Goal: Task Accomplishment & Management: Manage account settings

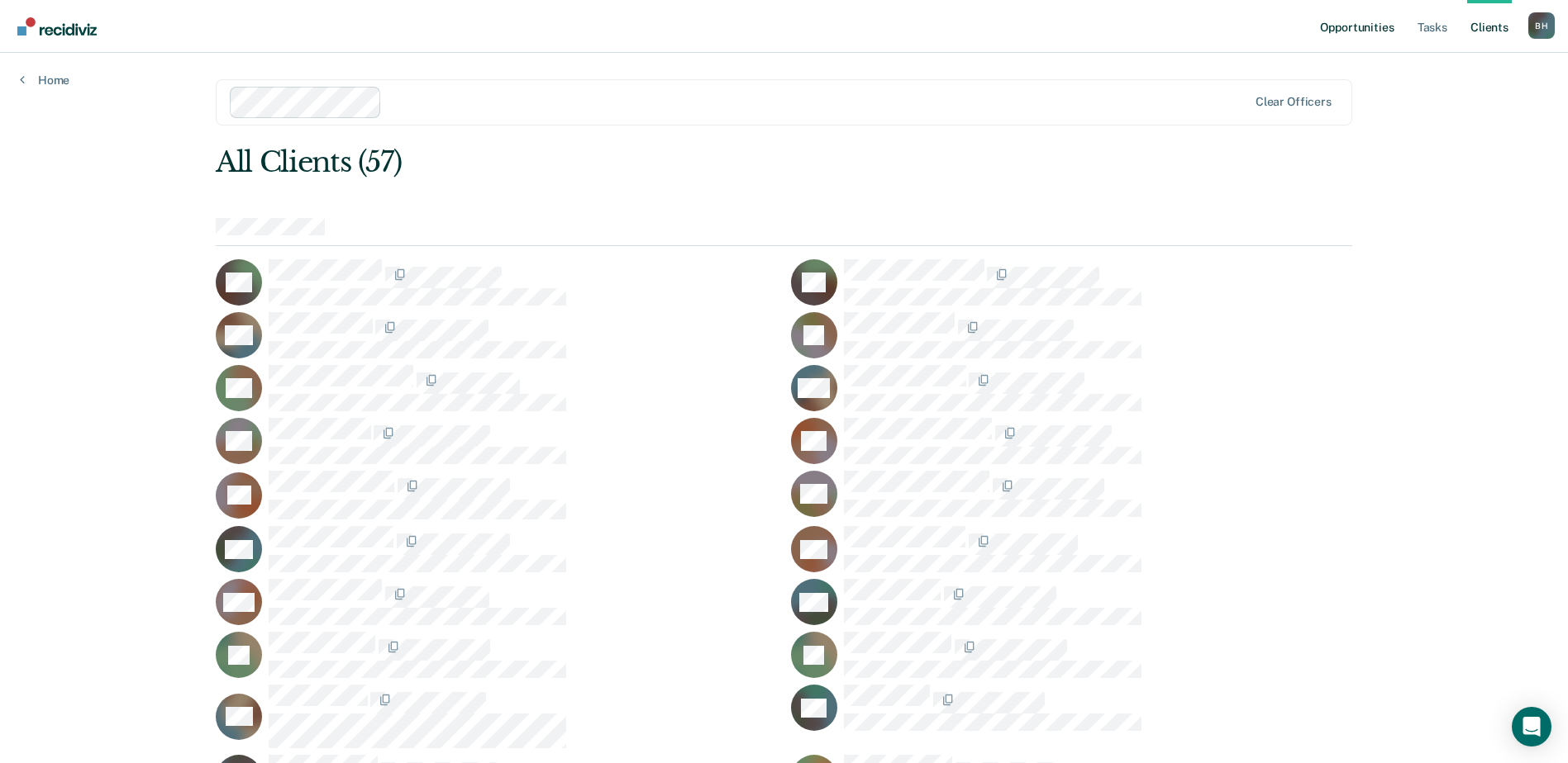
click at [1327, 39] on link "Opportunities" at bounding box center [1357, 26] width 80 height 53
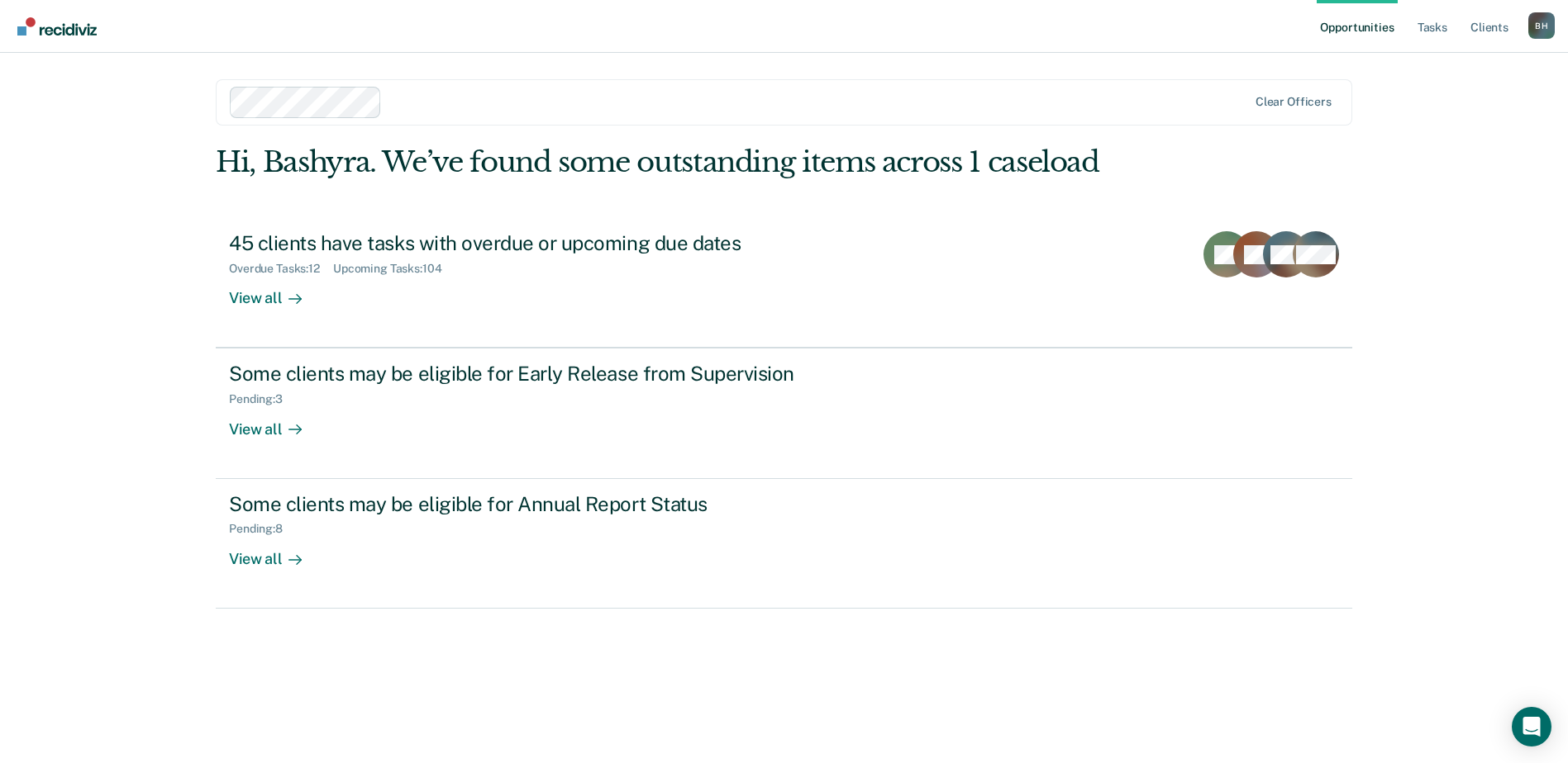
scroll to position [113, 0]
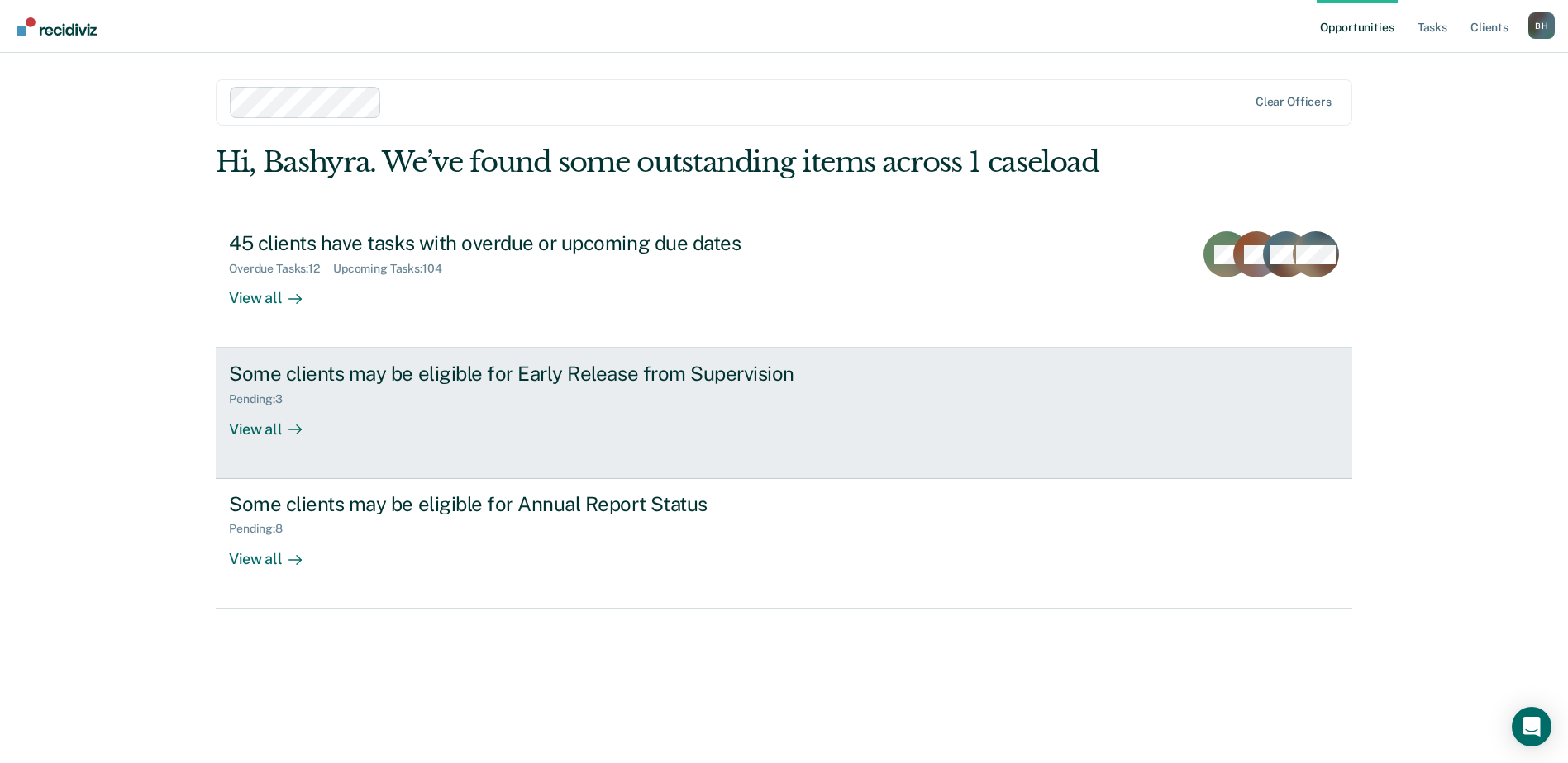
click at [245, 475] on link "Some clients may be eligible for Early Release from Supervision Pending : 3 Vie…" at bounding box center [784, 413] width 1136 height 131
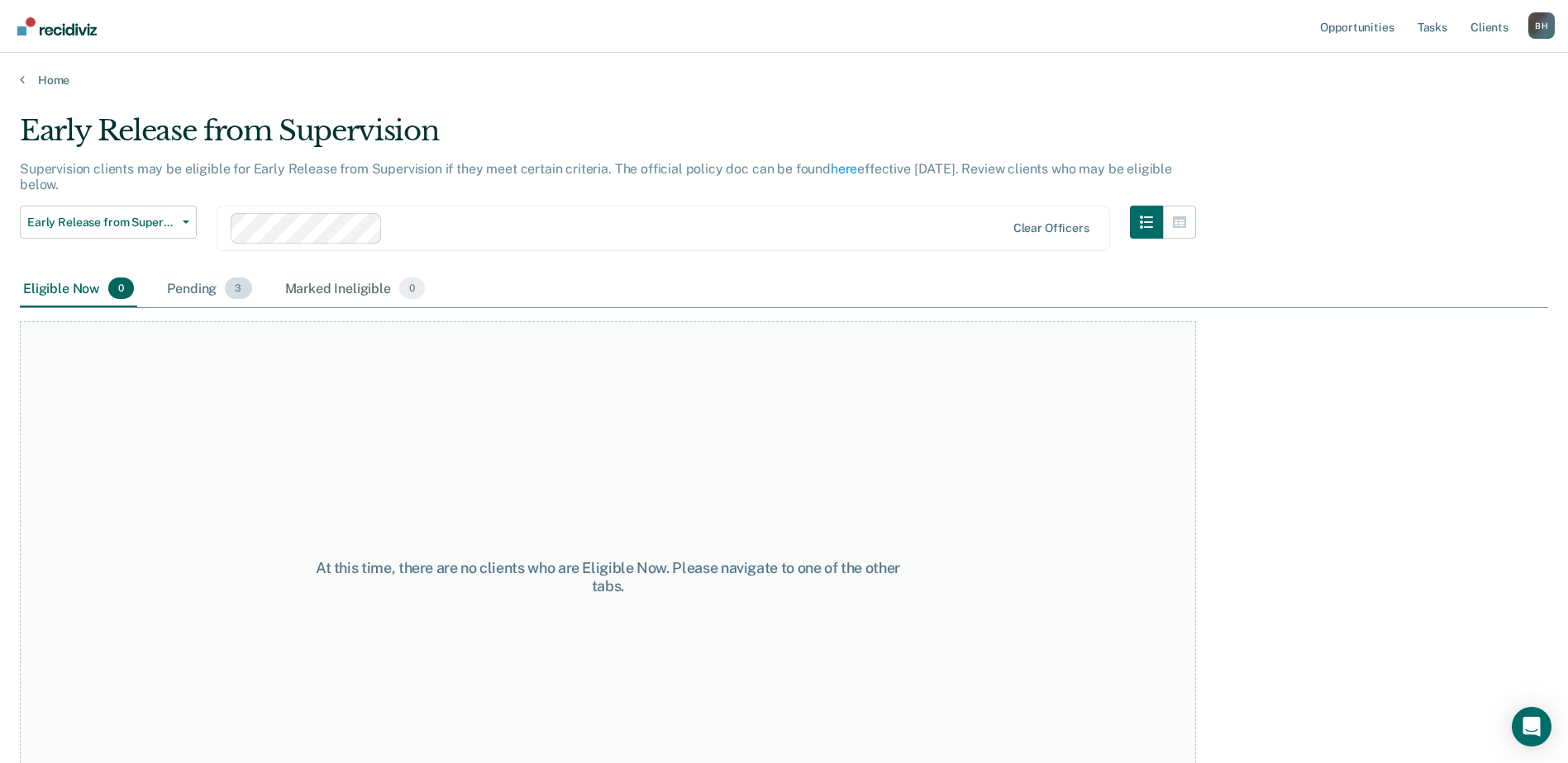
click at [255, 307] on div "Pending 3" at bounding box center [209, 288] width 91 height 36
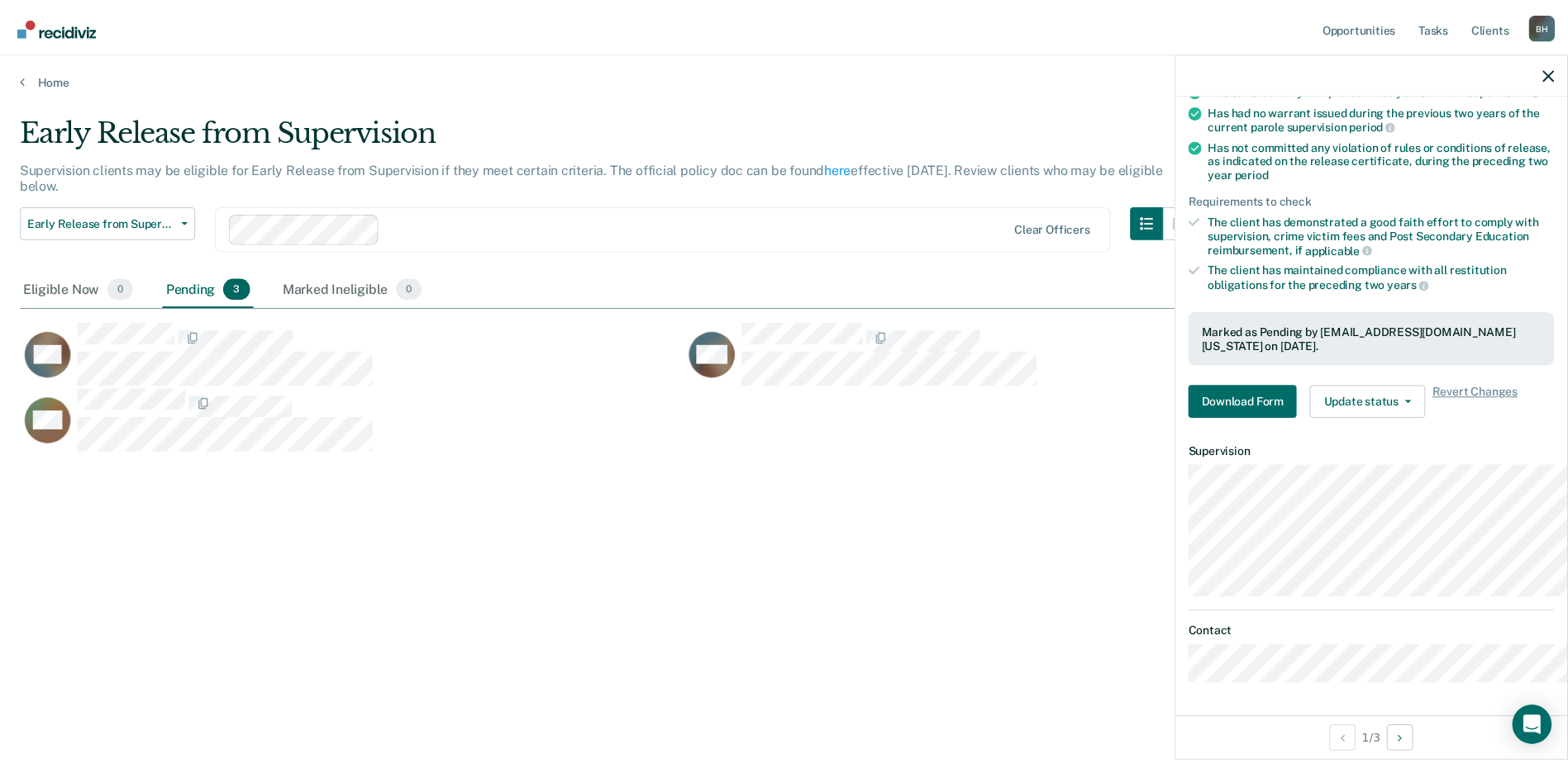
scroll to position [397, 0]
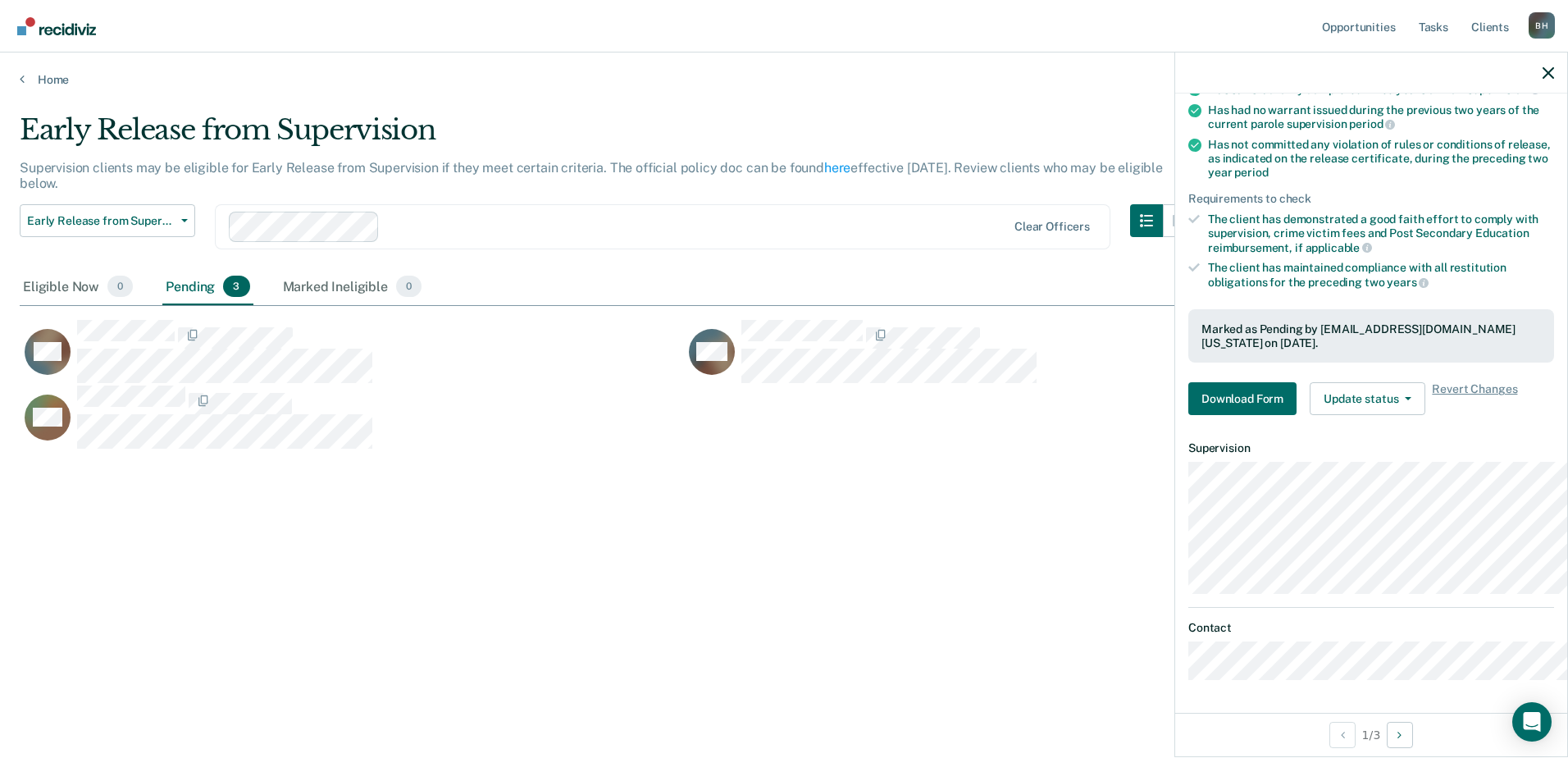
click at [1348, 337] on div "Requirements validated by OIMS data Has been under supervision for at least one…" at bounding box center [1371, 208] width 392 height 442
click at [1323, 383] on button "Update status" at bounding box center [1368, 399] width 116 height 32
click at [1323, 330] on div "Requirements validated by OIMS data Has been under supervision for at least one…" at bounding box center [1371, 208] width 392 height 442
click at [1541, 93] on div at bounding box center [1371, 72] width 392 height 41
click at [1543, 73] on div at bounding box center [1371, 72] width 392 height 41
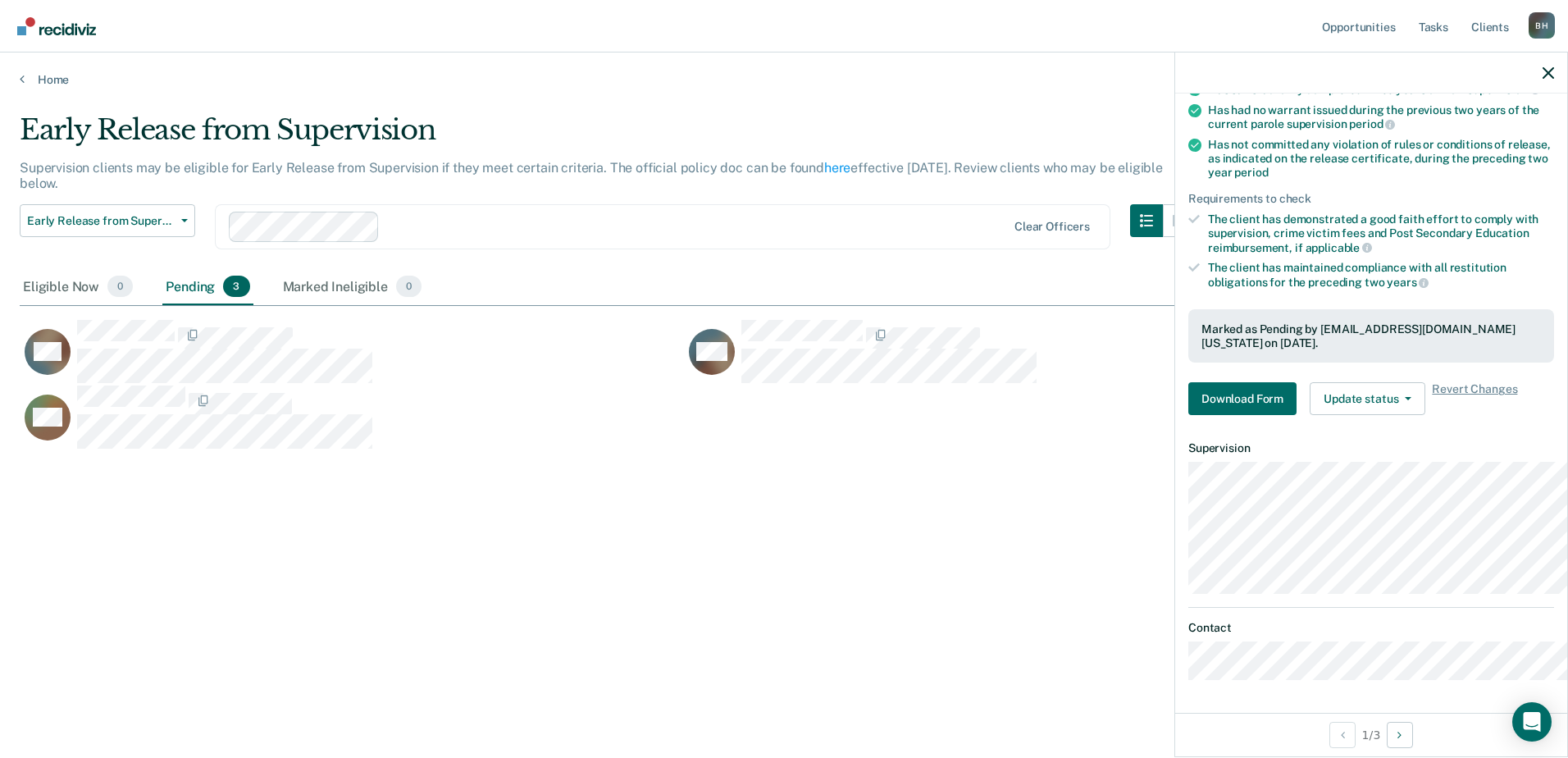
click at [1535, 84] on div at bounding box center [1371, 72] width 392 height 41
drag, startPoint x: 1540, startPoint y: 87, endPoint x: 1549, endPoint y: 92, distance: 10.3
click at [1545, 89] on div at bounding box center [1371, 72] width 392 height 41
click at [1554, 93] on div at bounding box center [1371, 72] width 392 height 41
click at [1550, 93] on div at bounding box center [1371, 72] width 392 height 41
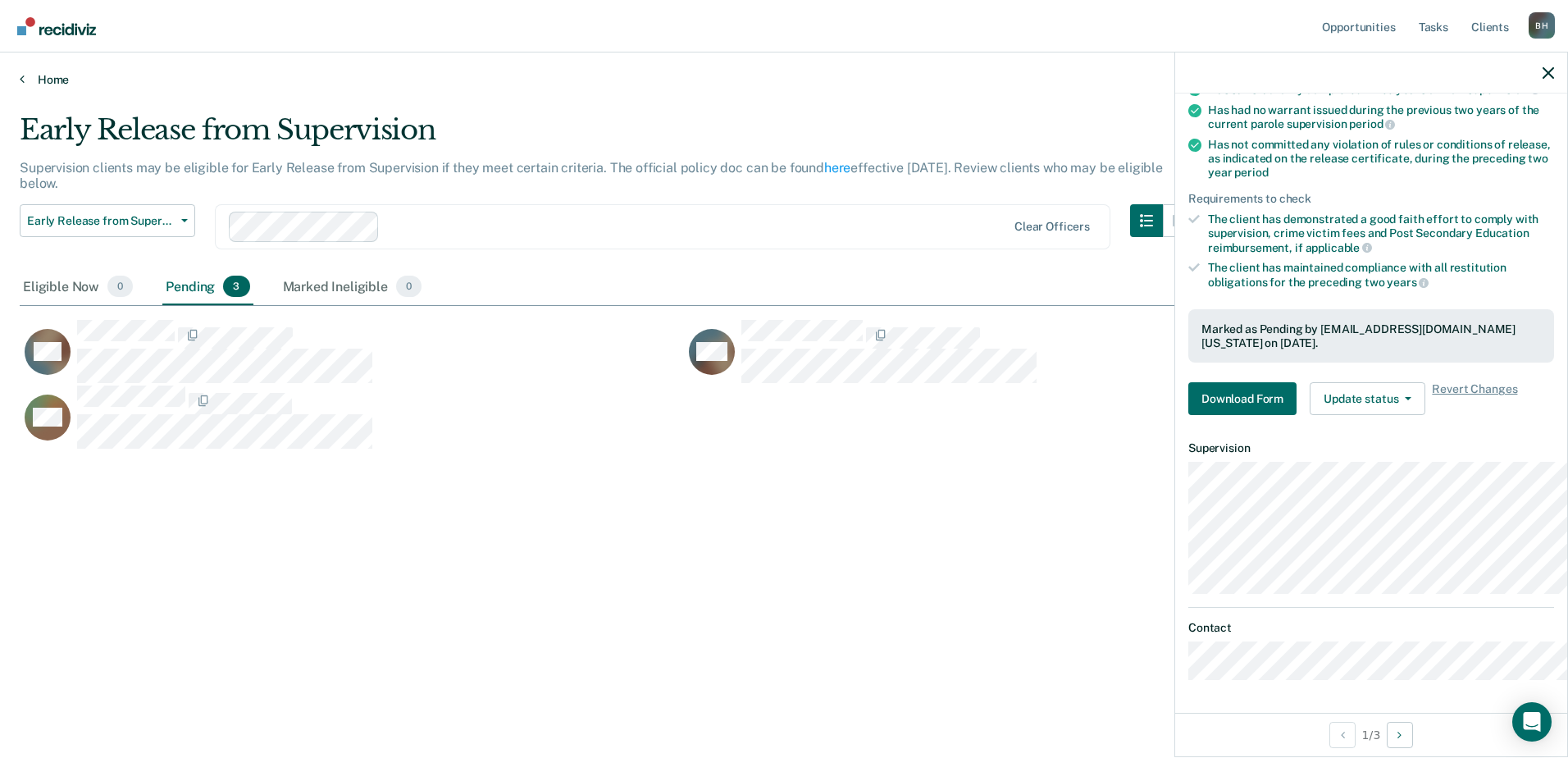
click at [55, 87] on link "Home" at bounding box center [784, 80] width 1529 height 15
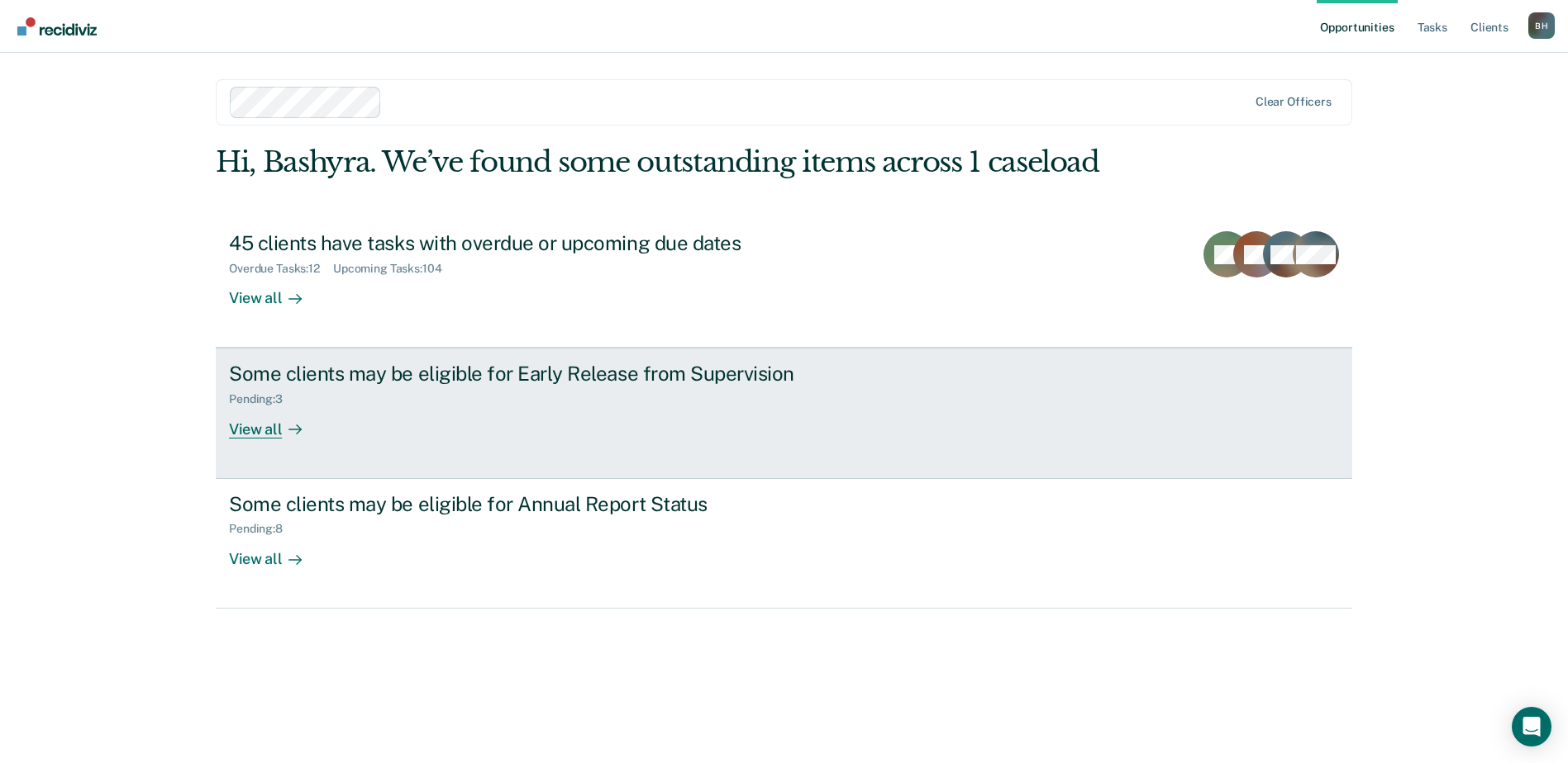
scroll to position [113, 0]
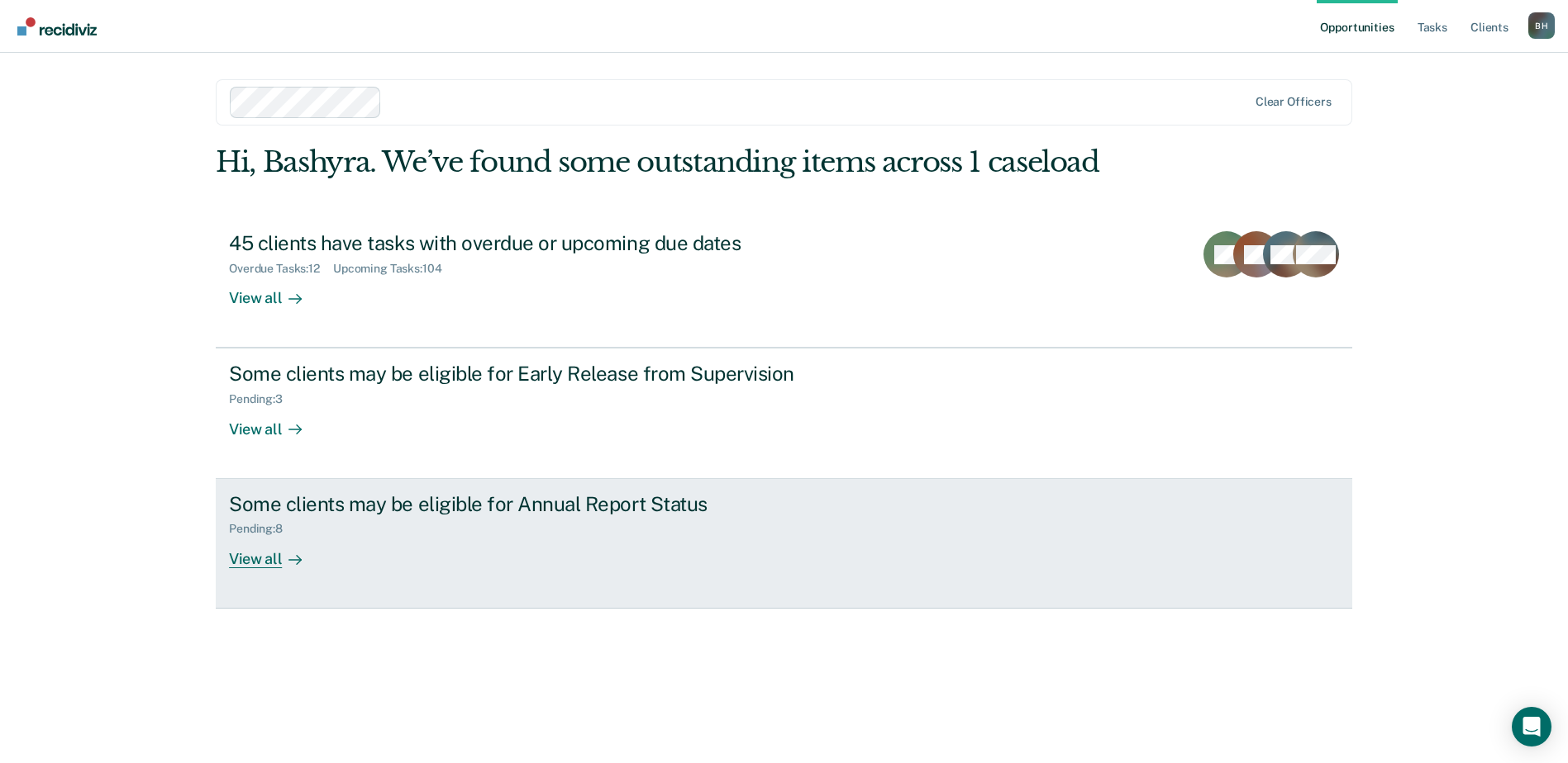
click at [361, 536] on div "Pending : 8" at bounding box center [519, 525] width 580 height 21
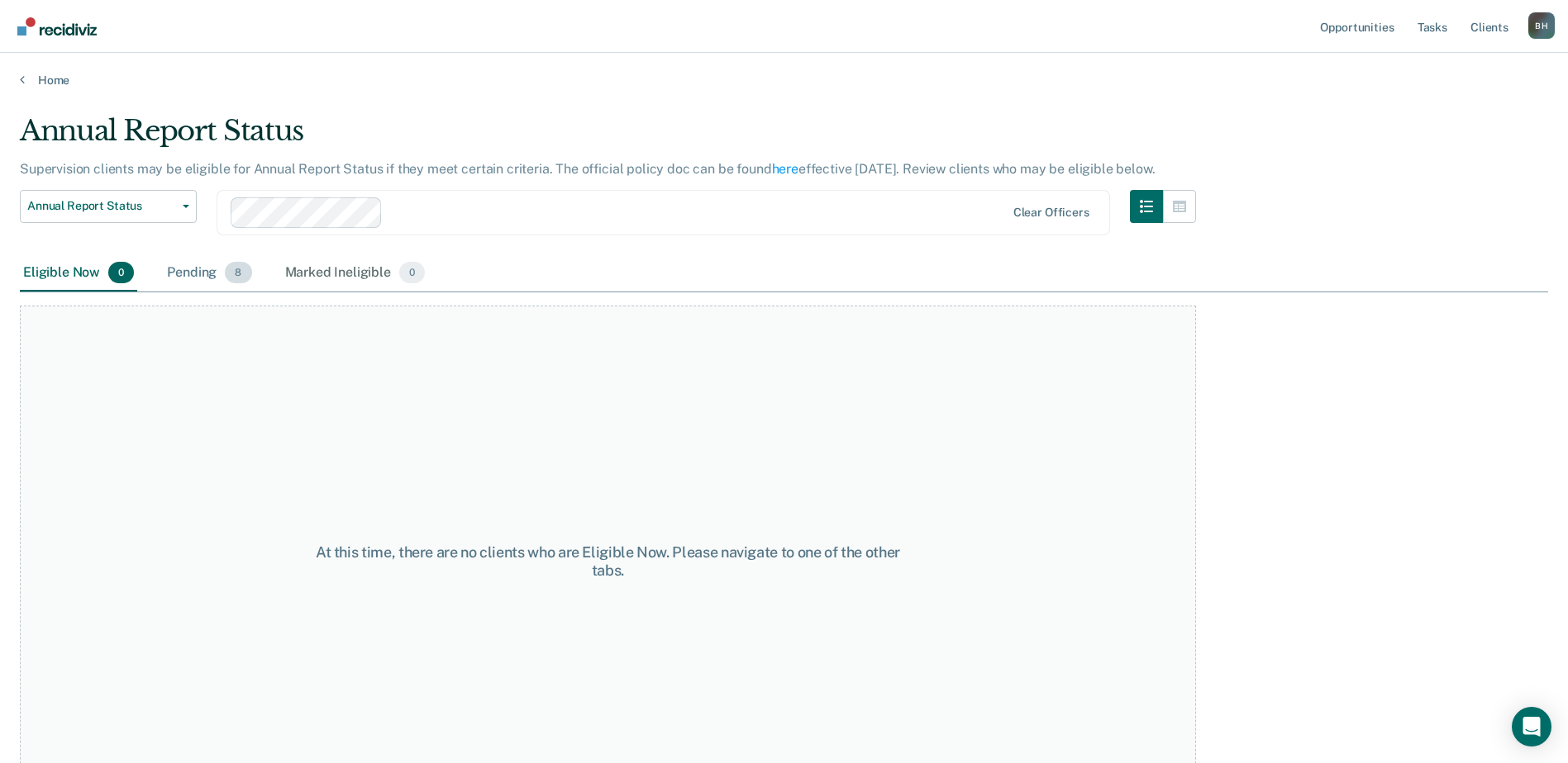
click at [251, 283] on span "8" at bounding box center [238, 273] width 27 height 22
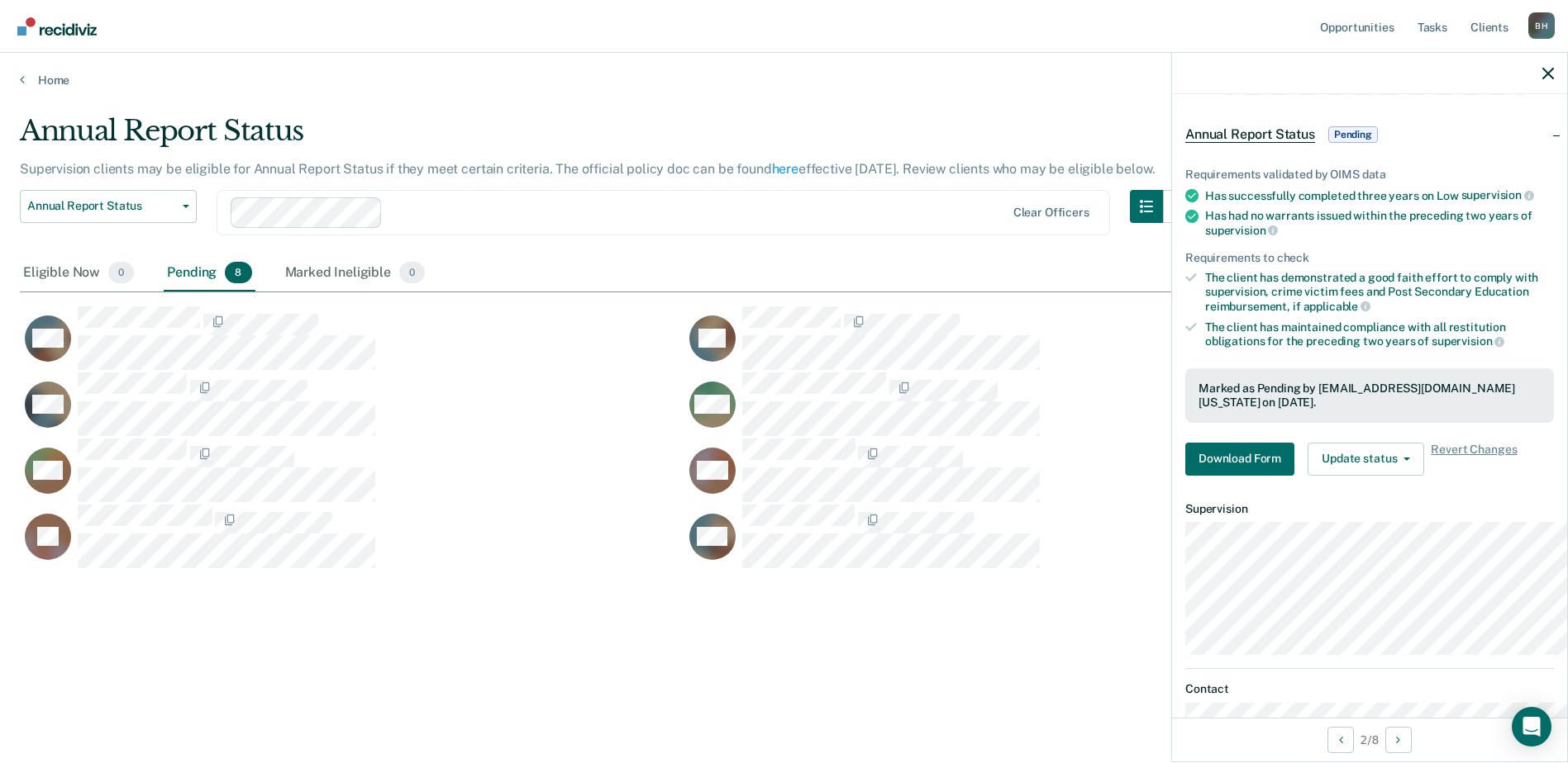
scroll to position [165, 0]
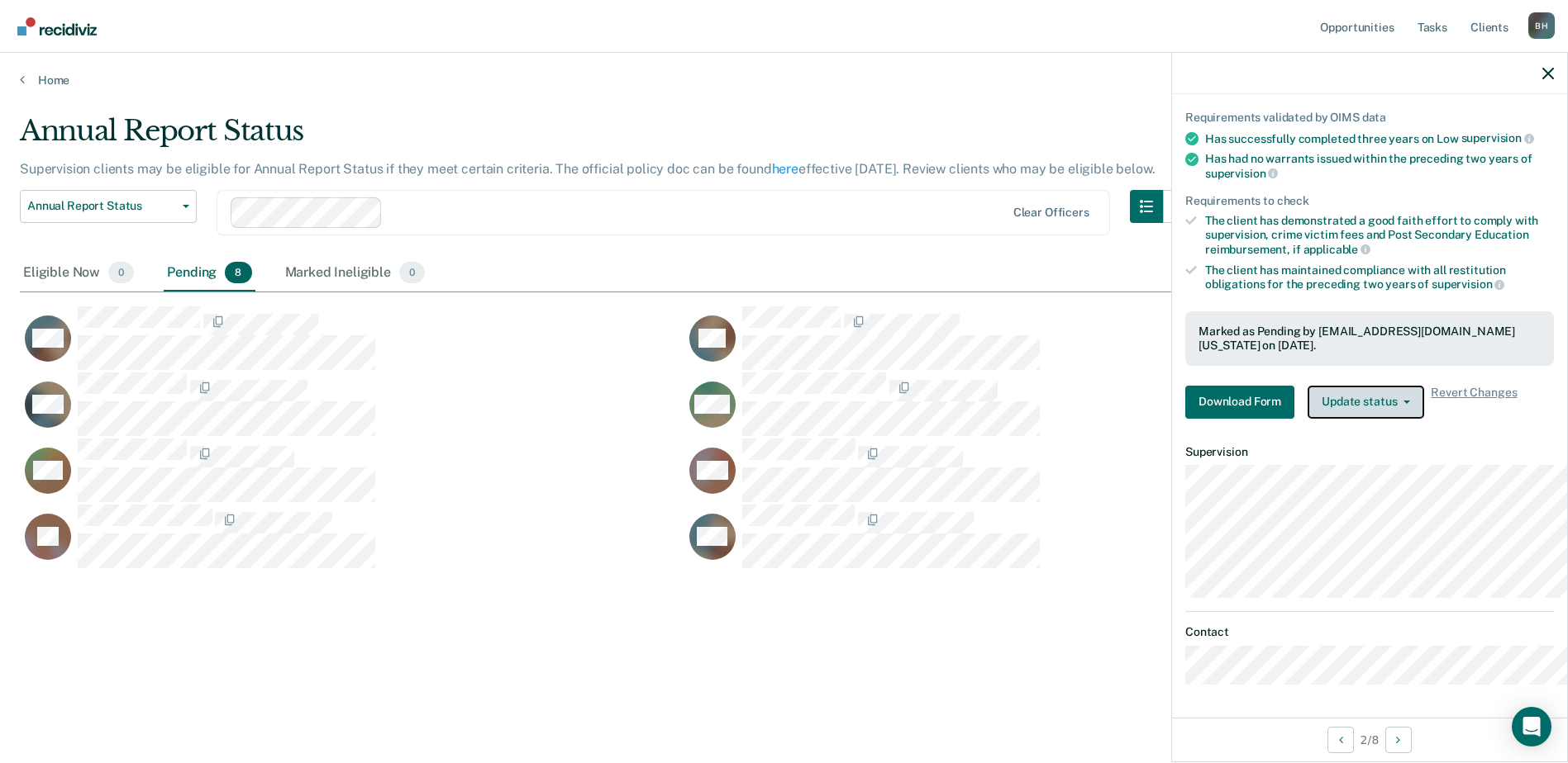
click at [1345, 419] on button "Update status" at bounding box center [1365, 402] width 116 height 33
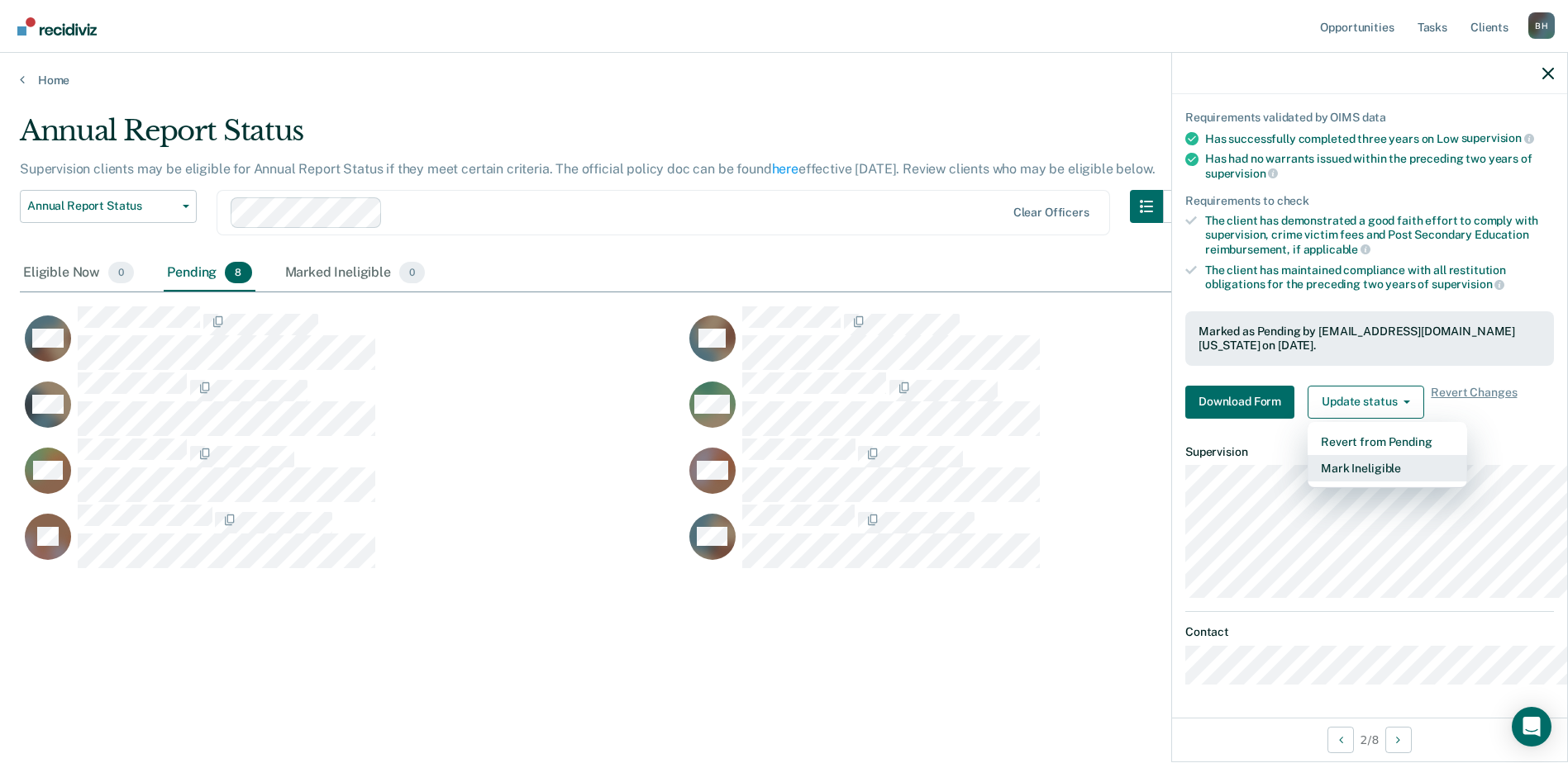
scroll to position [276, 0]
click at [1313, 457] on button "Mark Ineligible" at bounding box center [1387, 468] width 159 height 27
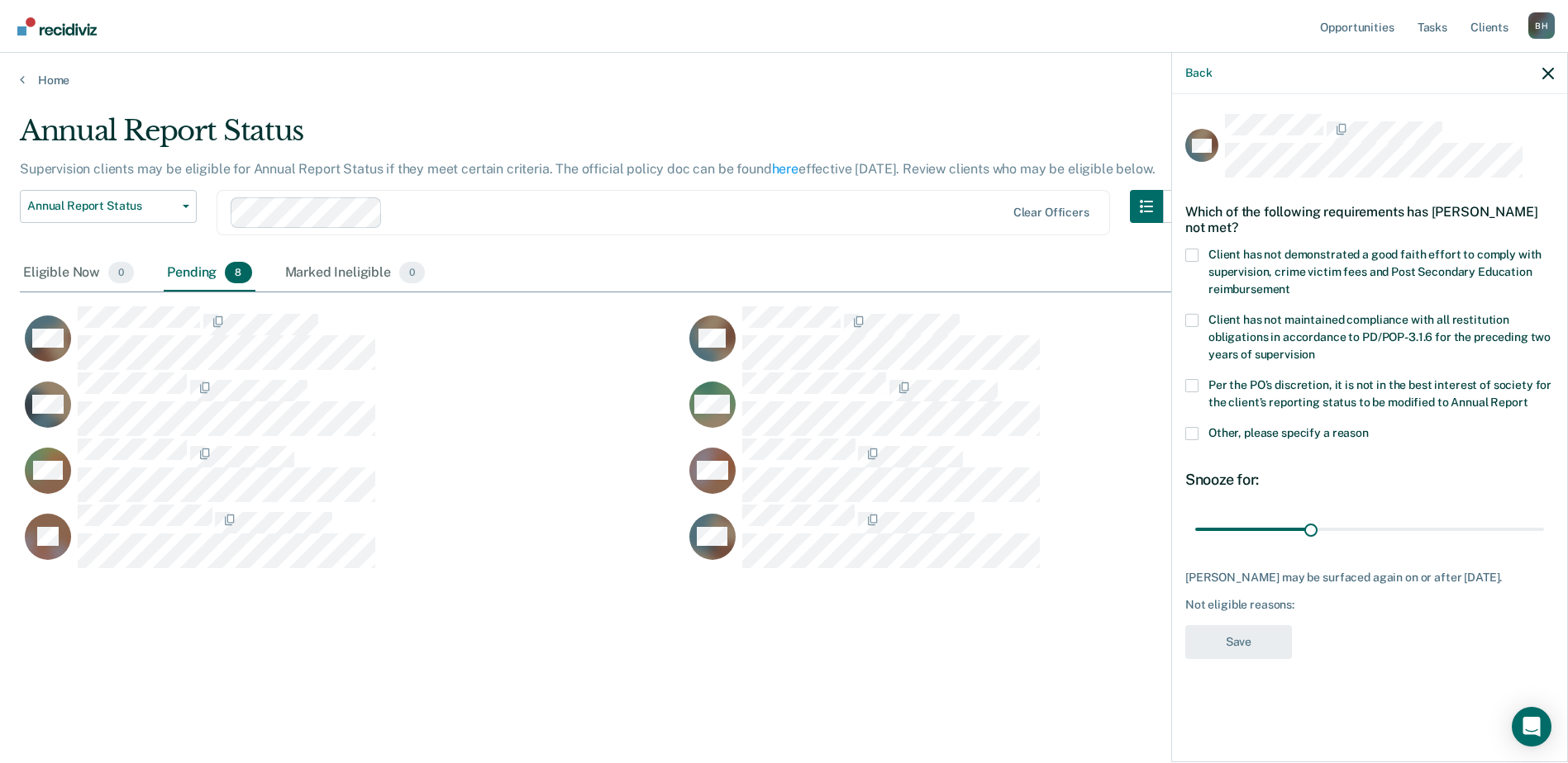
click at [1185, 441] on span at bounding box center [1192, 434] width 13 height 13
click at [1369, 427] on input "Other, please specify a reason" at bounding box center [1369, 427] width 0 height 0
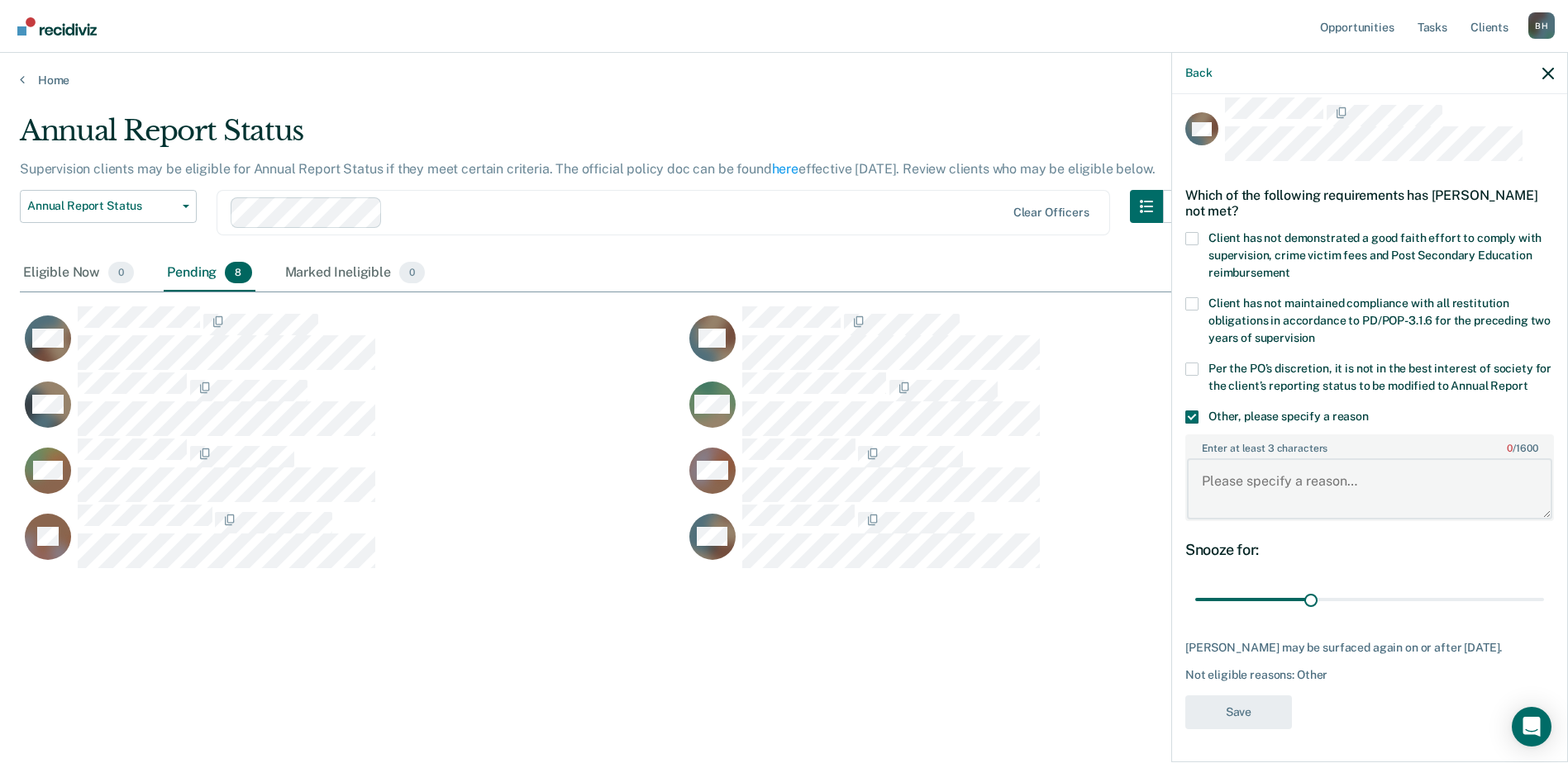
click at [1192, 519] on textarea "Enter at least 3 characters 0 / 1600" at bounding box center [1369, 488] width 365 height 61
type textarea "Qualifies for ERS"
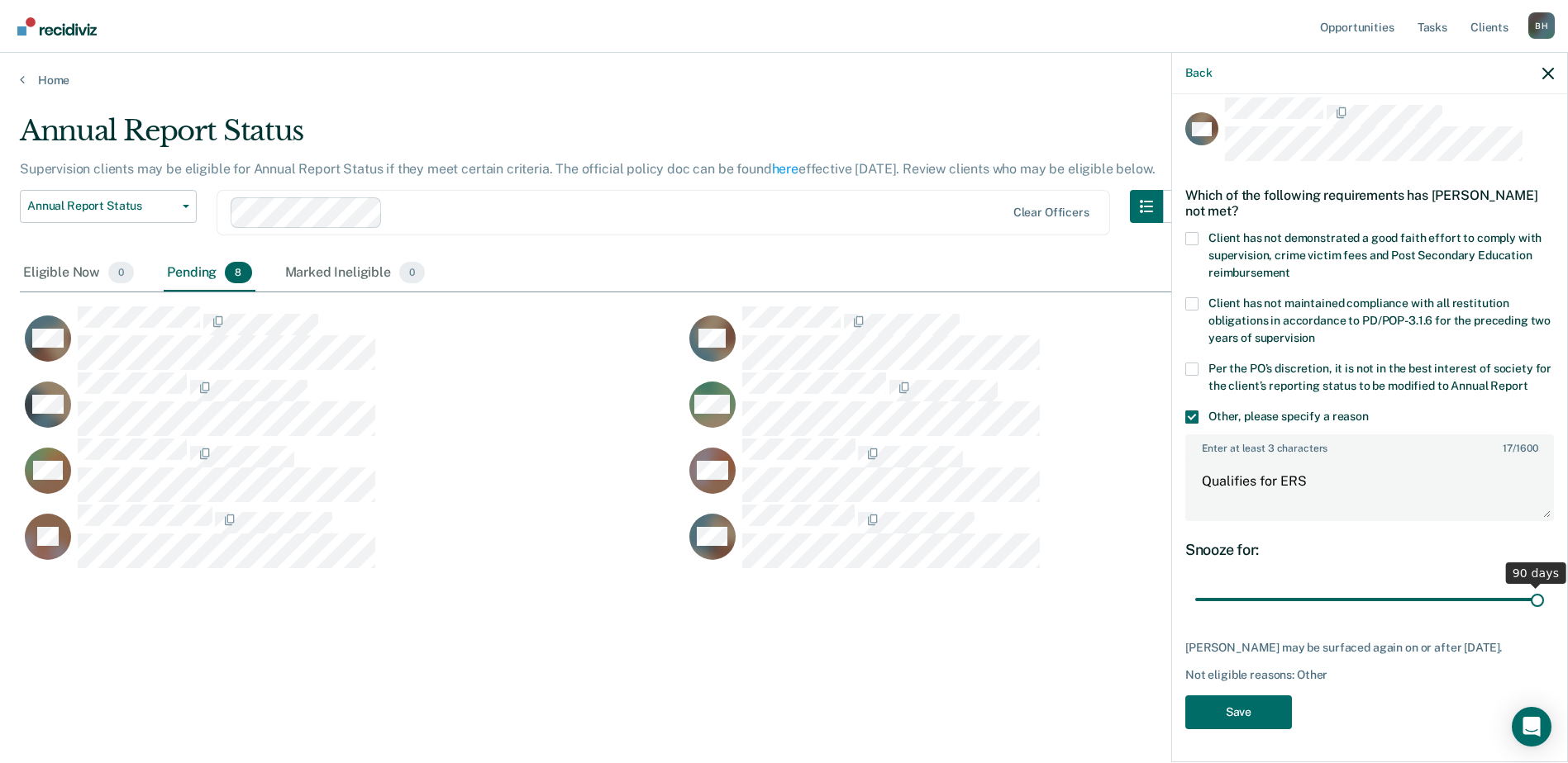
drag, startPoint x: 1234, startPoint y: 563, endPoint x: 1982, endPoint y: 521, distance: 749.2
type input "90"
click at [1544, 585] on input "range" at bounding box center [1369, 600] width 349 height 29
click at [1185, 695] on button "Save" at bounding box center [1238, 712] width 106 height 34
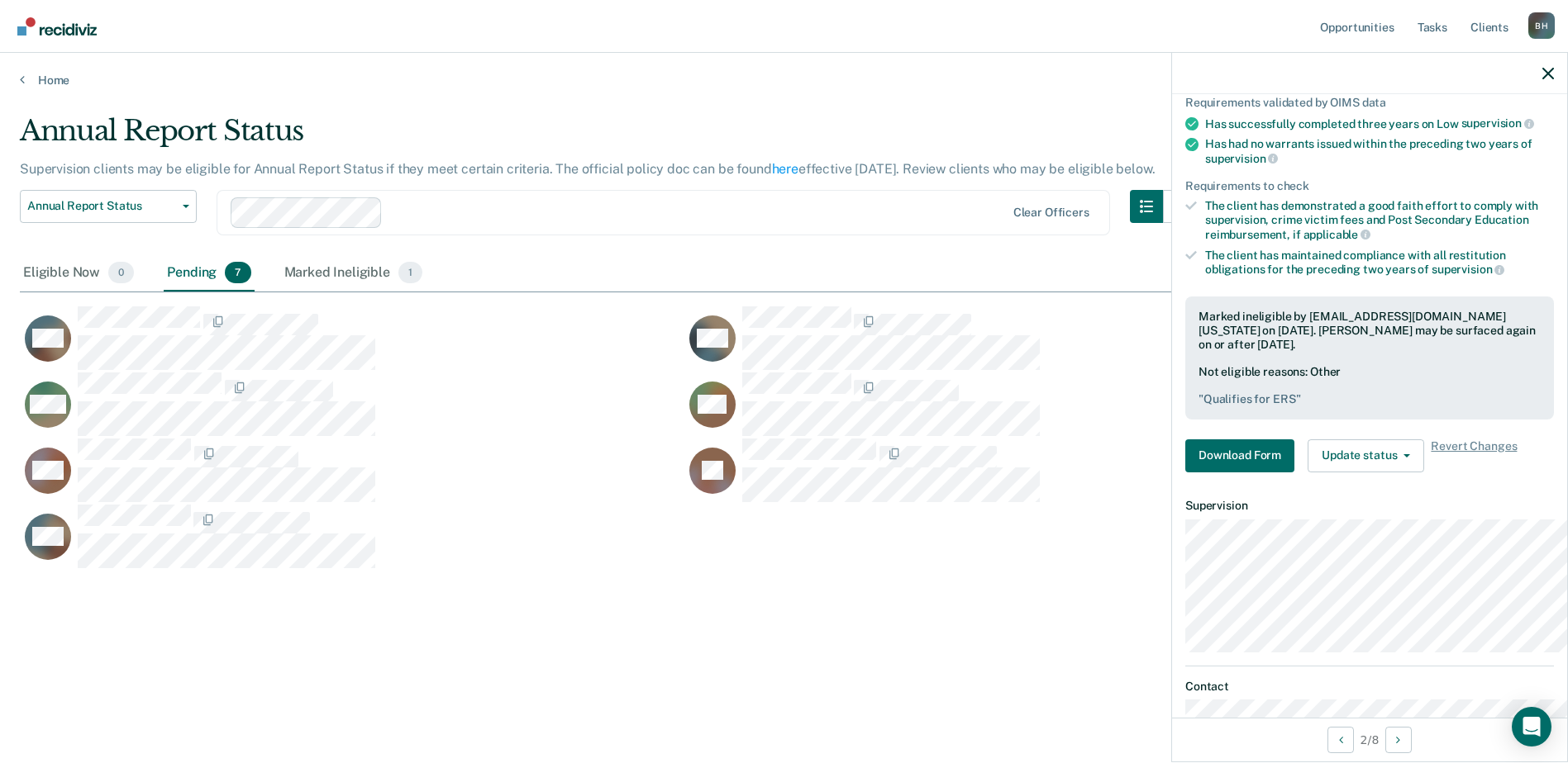
click at [1558, 94] on div at bounding box center [1369, 73] width 395 height 41
click at [1555, 94] on div at bounding box center [1369, 73] width 395 height 41
click at [1524, 85] on div at bounding box center [1369, 73] width 395 height 41
click at [1537, 89] on div at bounding box center [1369, 73] width 395 height 41
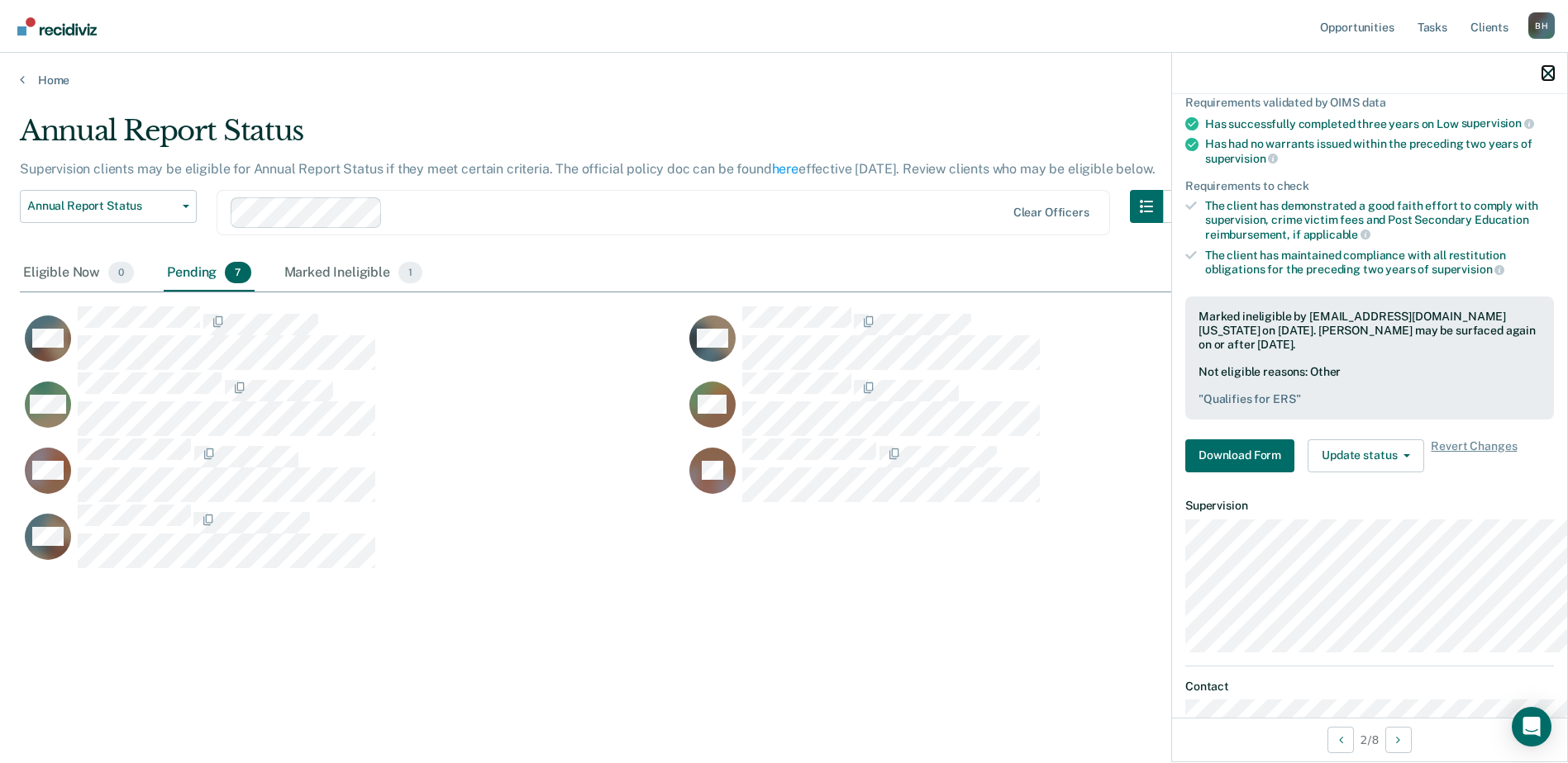
click at [1545, 80] on icon "button" at bounding box center [1548, 74] width 12 height 12
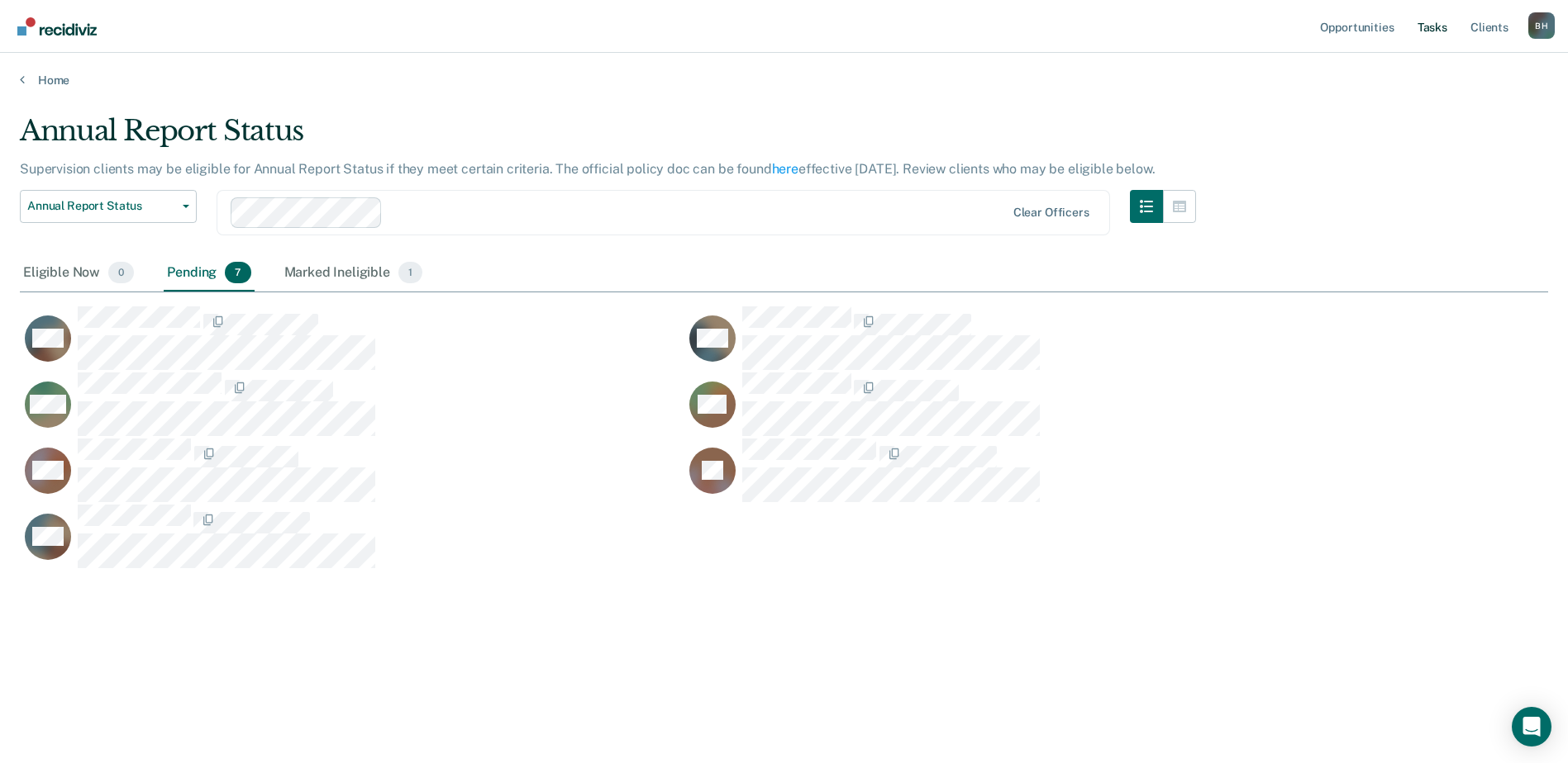
click at [1417, 40] on link "Tasks" at bounding box center [1431, 26] width 36 height 53
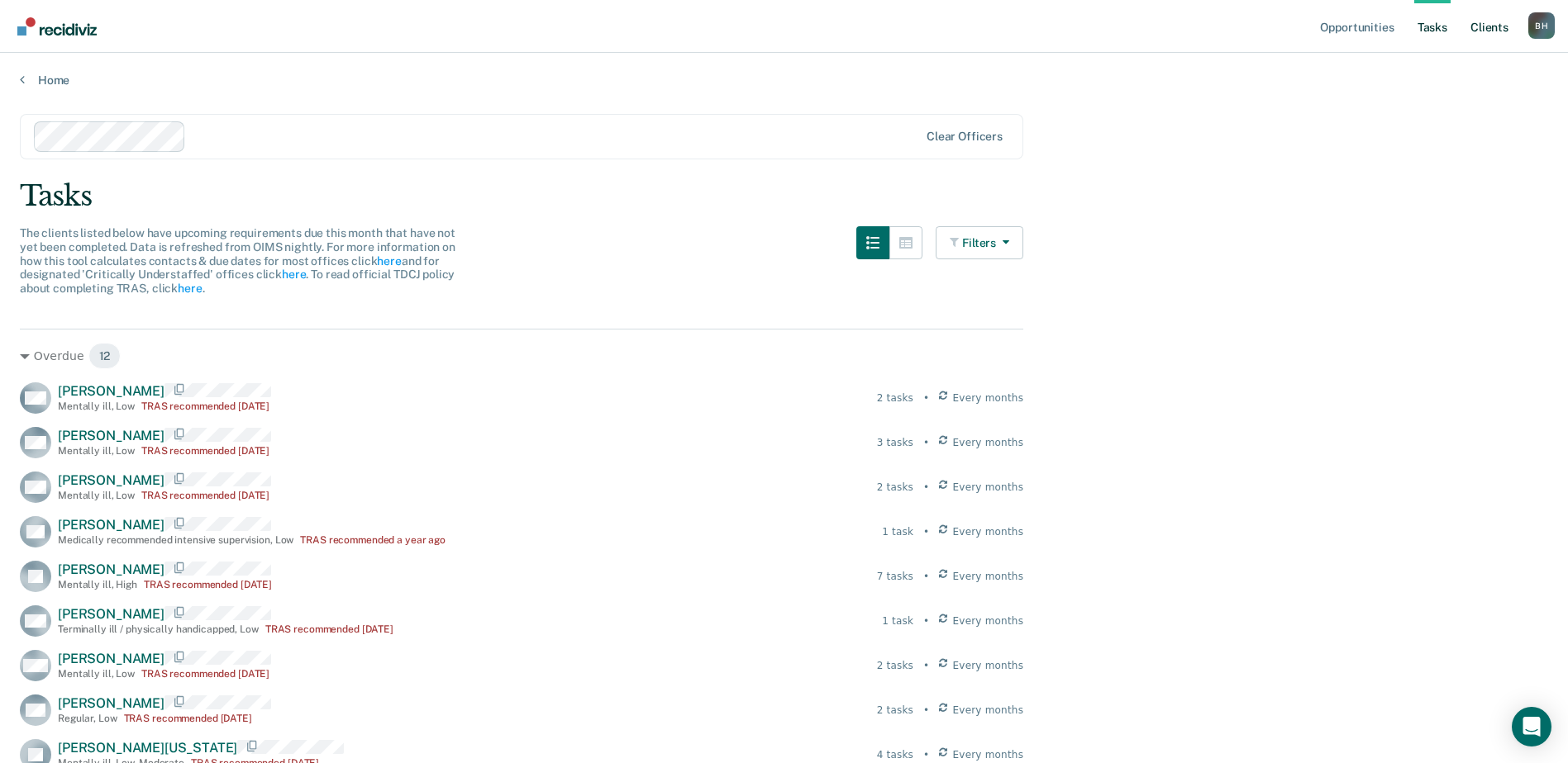
click at [1467, 30] on link "Client s" at bounding box center [1488, 26] width 44 height 53
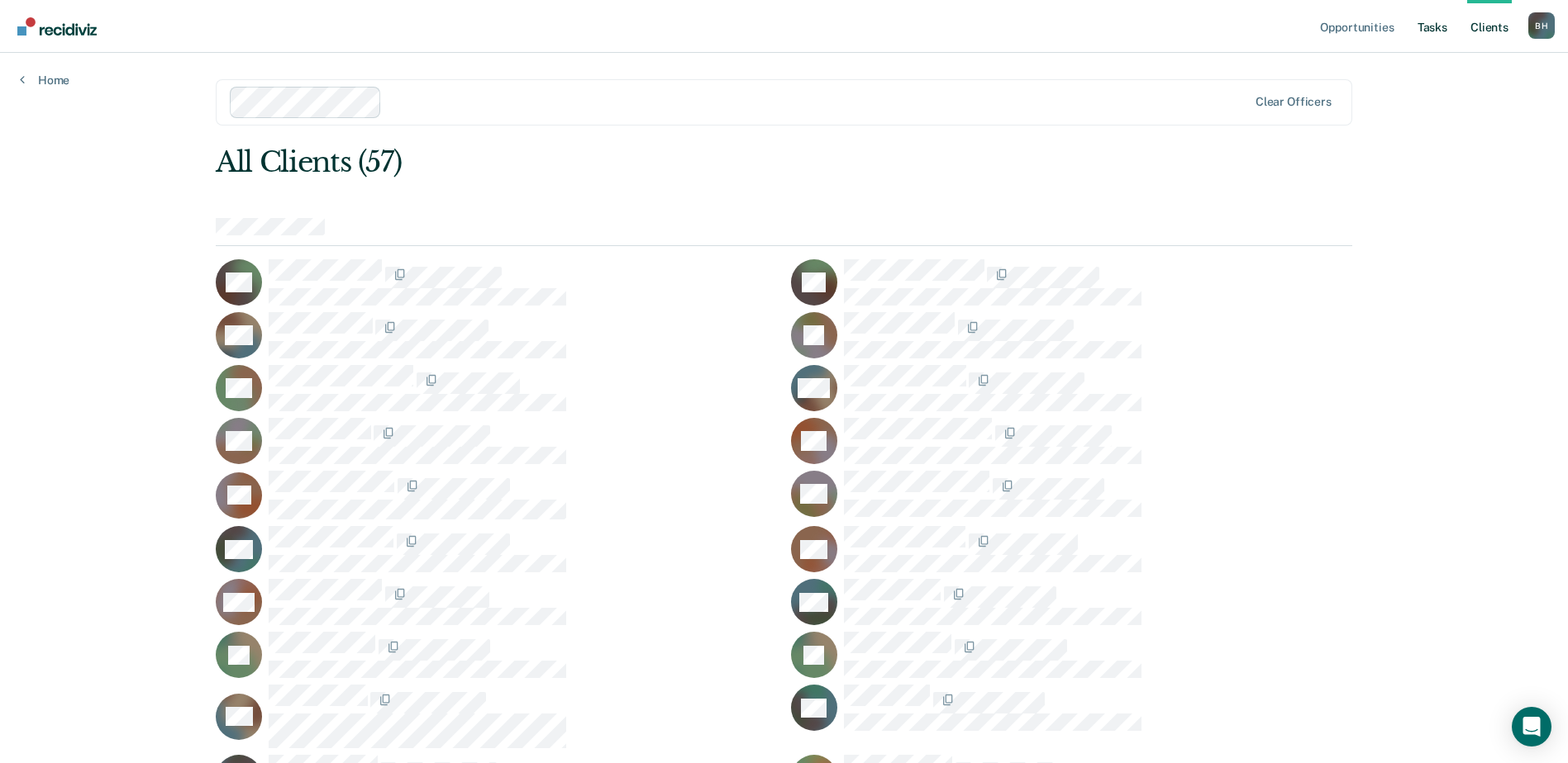
click at [1414, 39] on link "Tasks" at bounding box center [1431, 26] width 36 height 53
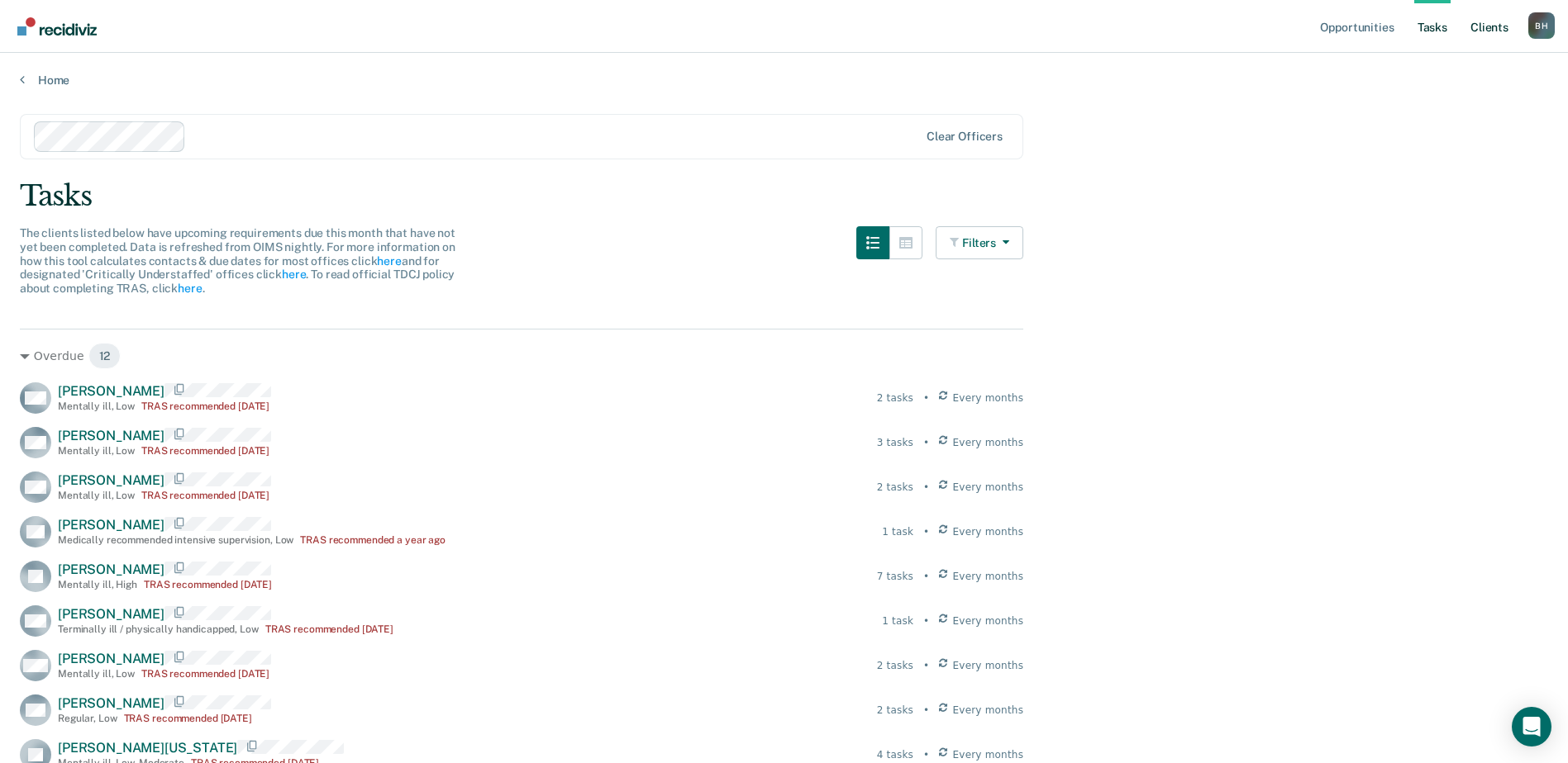
click at [1472, 47] on link "Client s" at bounding box center [1488, 26] width 44 height 53
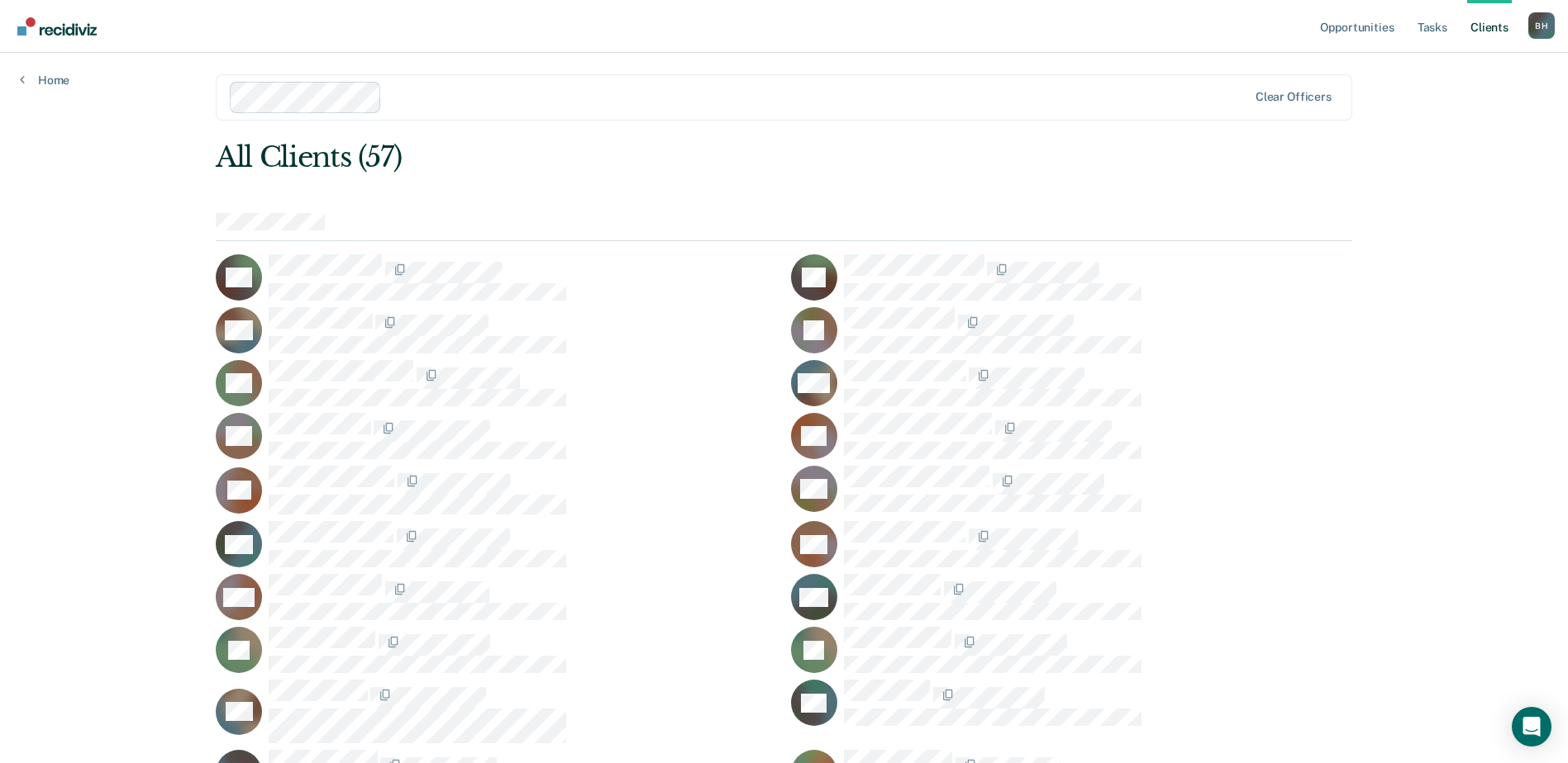
scroll to position [83, 0]
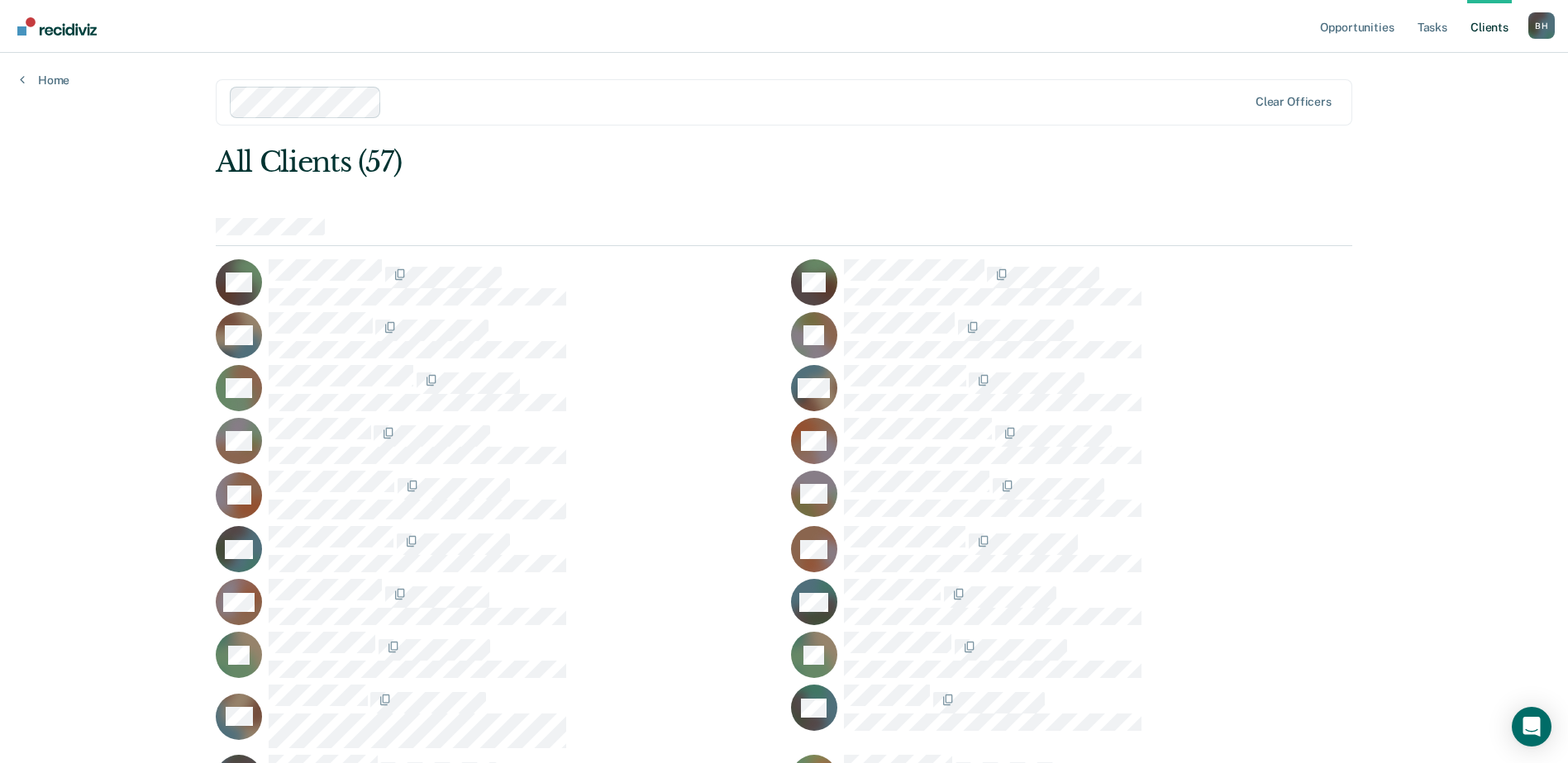
click at [65, 88] on link "Home" at bounding box center [44, 80] width 49 height 15
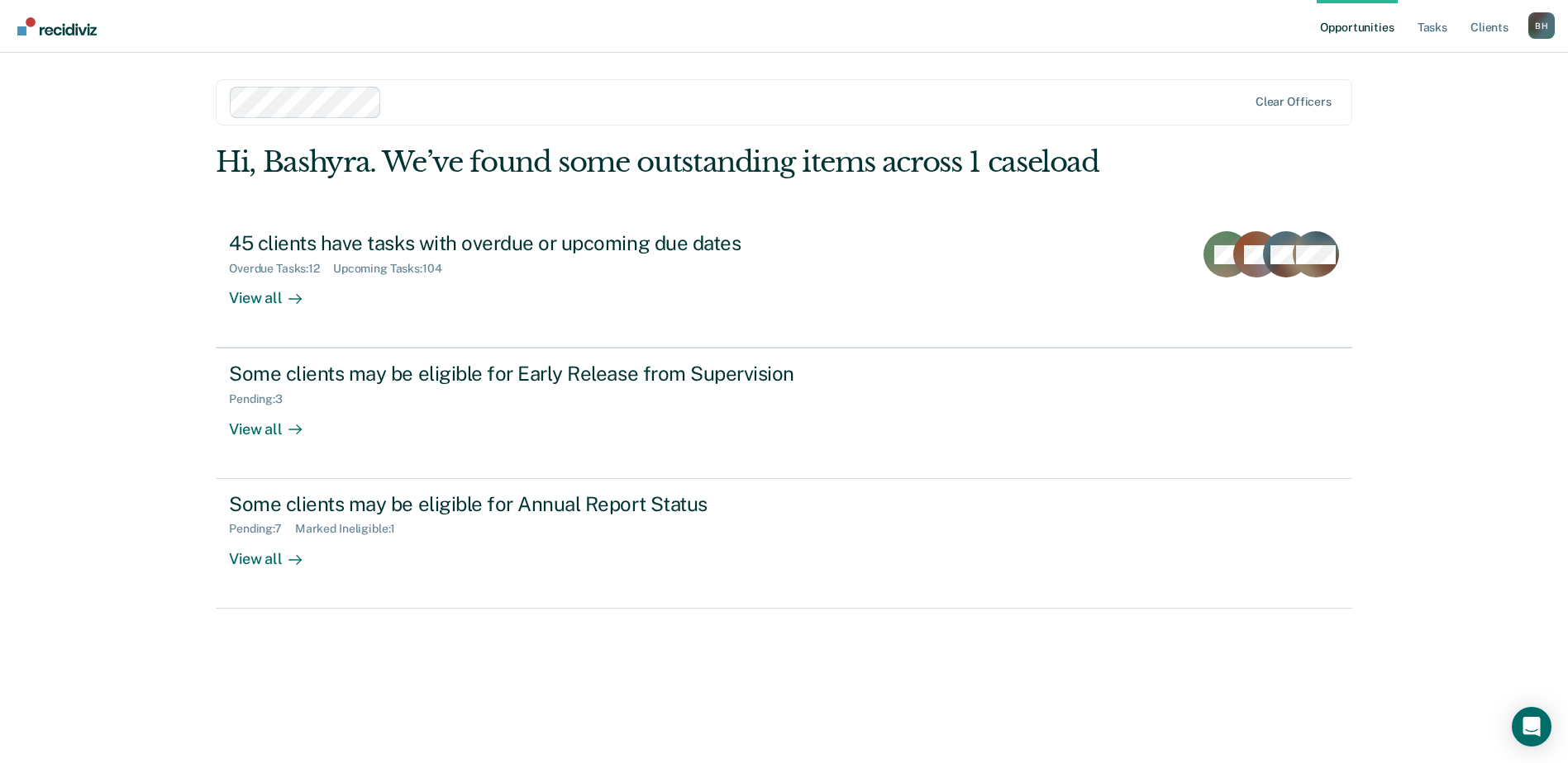
click at [113, 560] on div "Opportunities Tasks Client s Bashyra Holland B H Profile How it works Log Out C…" at bounding box center [784, 381] width 1568 height 763
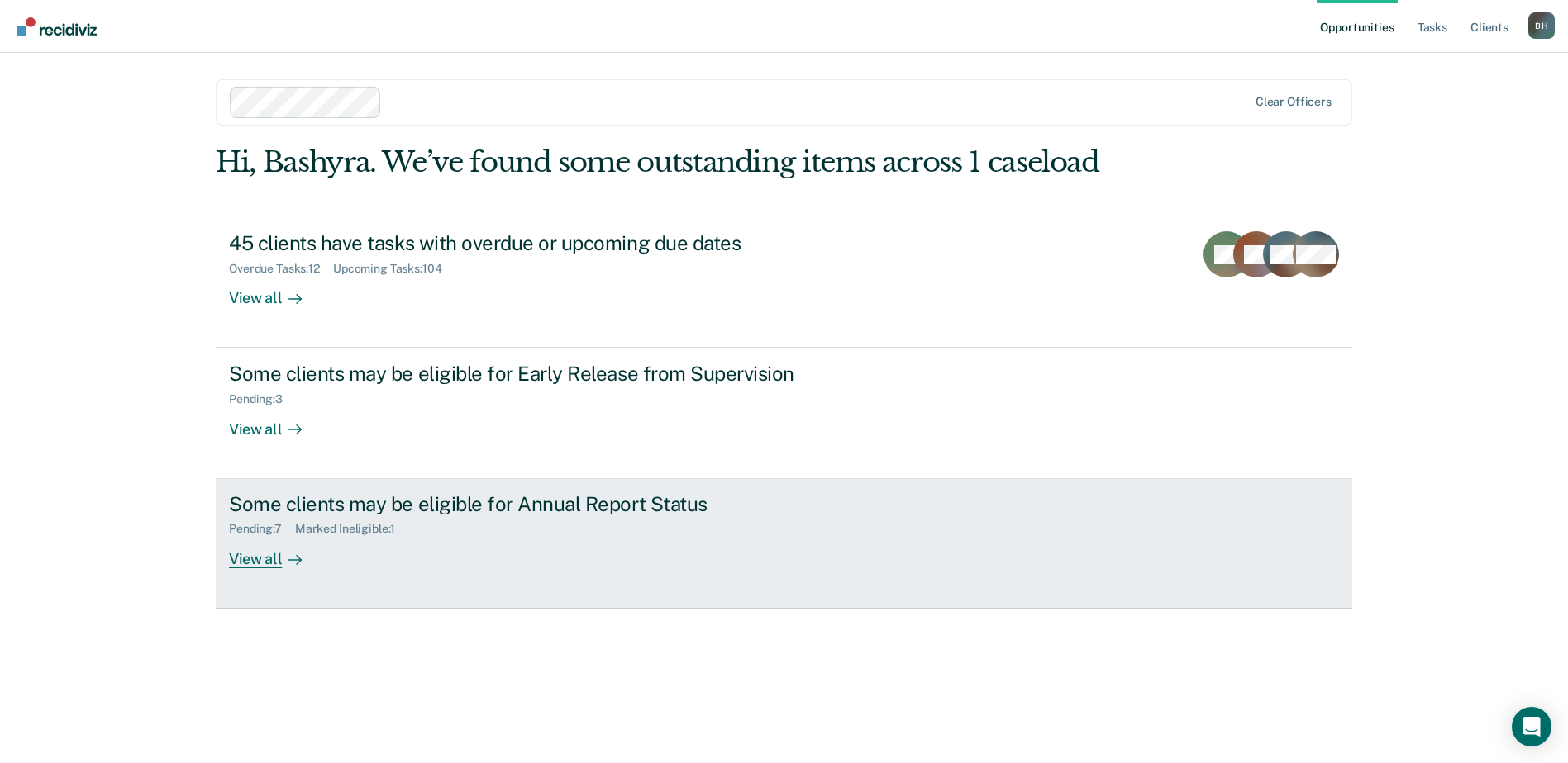
click at [320, 609] on link "Some clients may be eligible for Annual Report Status Pending : 7 Marked Inelig…" at bounding box center [784, 544] width 1136 height 130
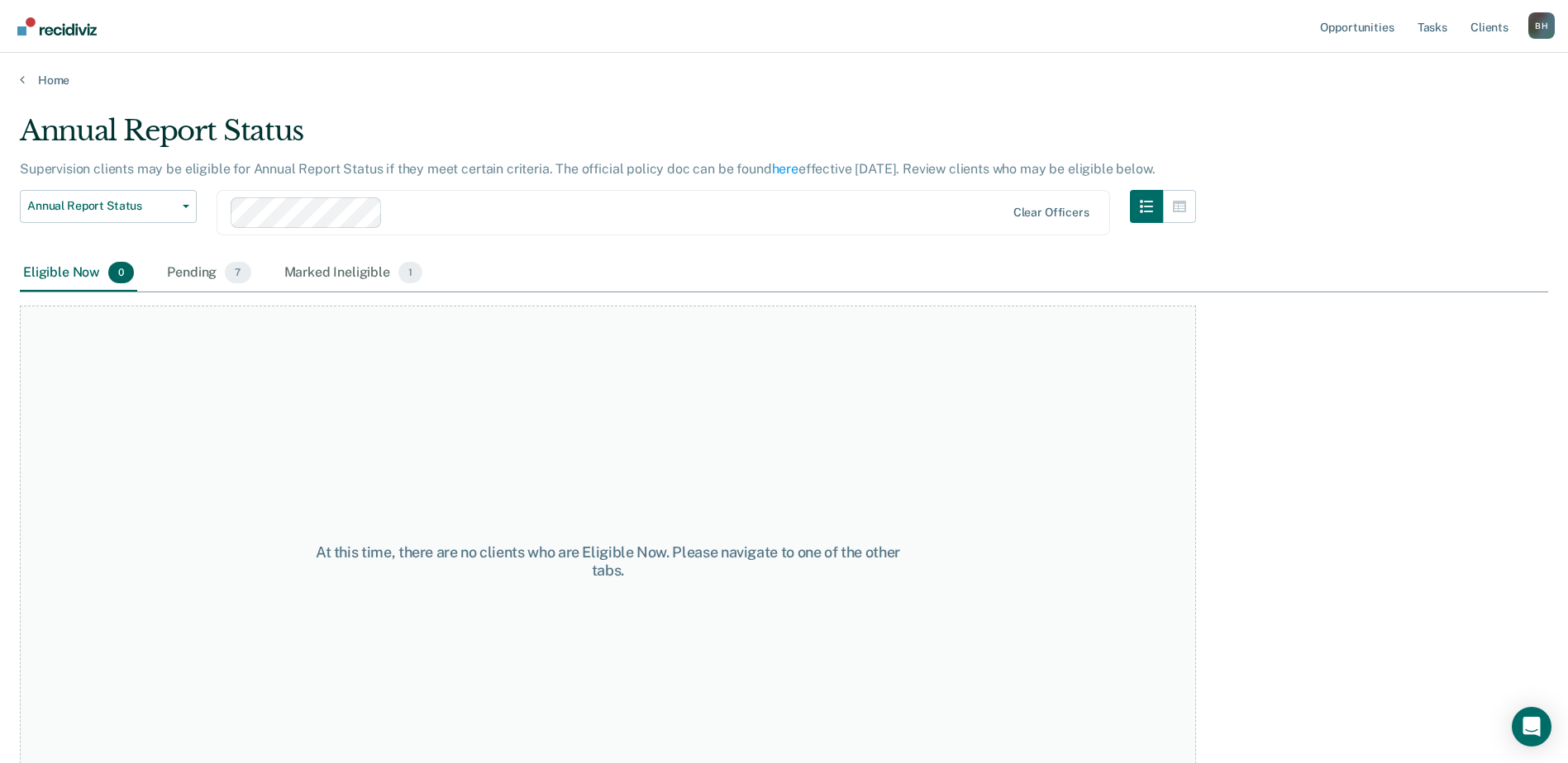
click at [137, 291] on div "Eligible Now 0" at bounding box center [79, 273] width 117 height 36
click at [226, 291] on div "Pending 7" at bounding box center [208, 273] width 90 height 36
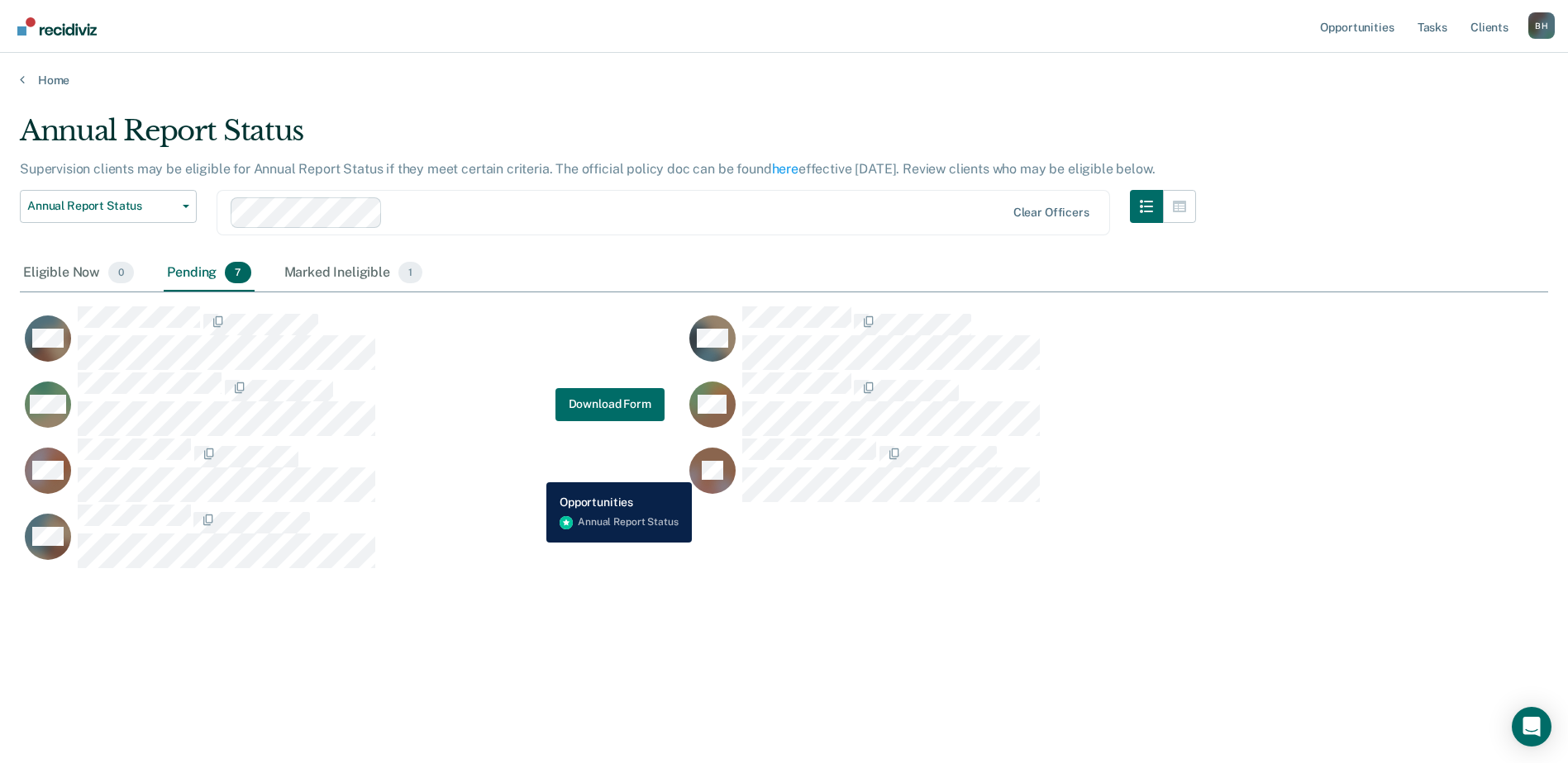
scroll to position [3, 0]
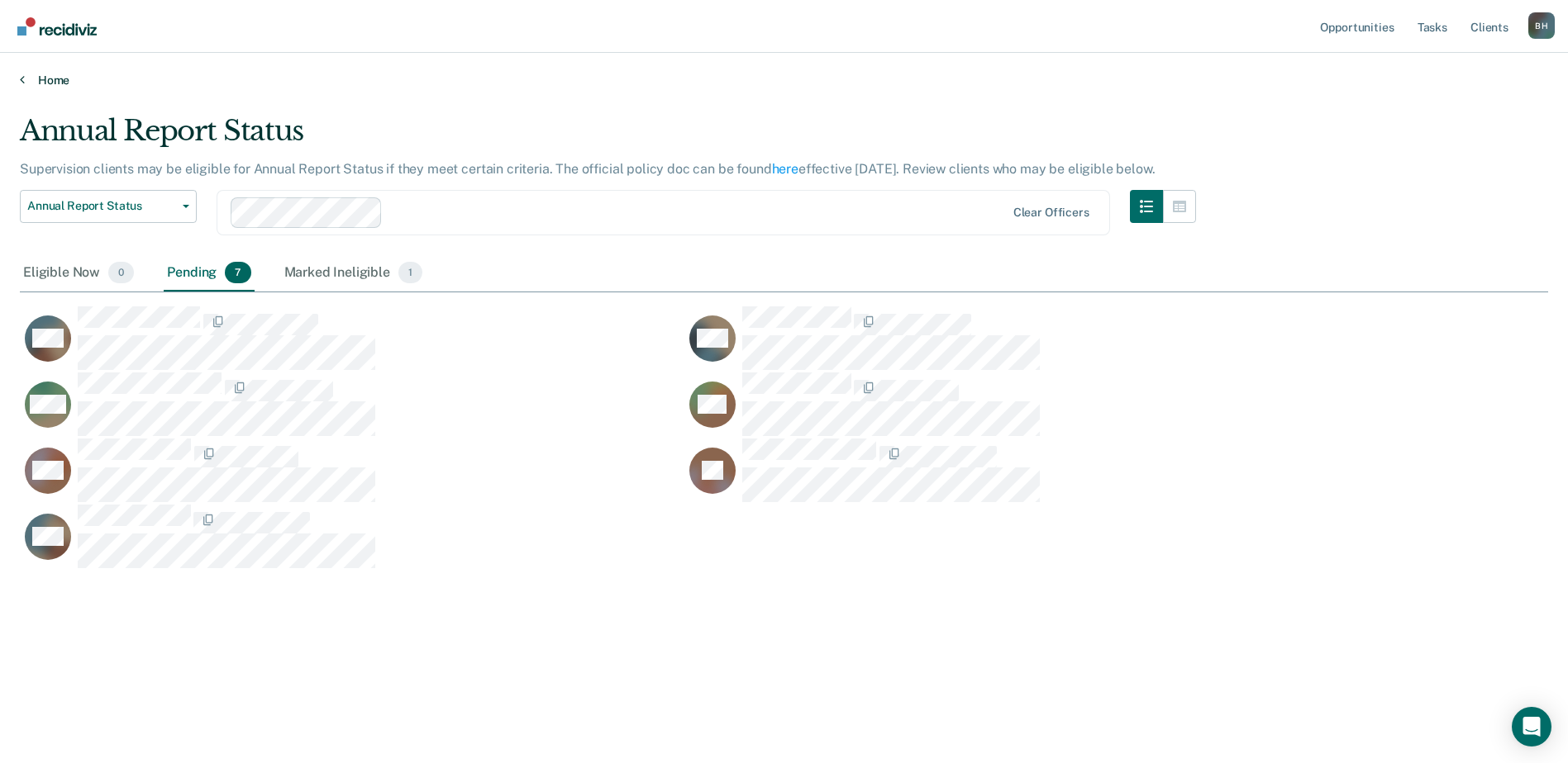
click at [44, 88] on link "Home" at bounding box center [784, 80] width 1528 height 15
